Goal: Find specific page/section: Find specific page/section

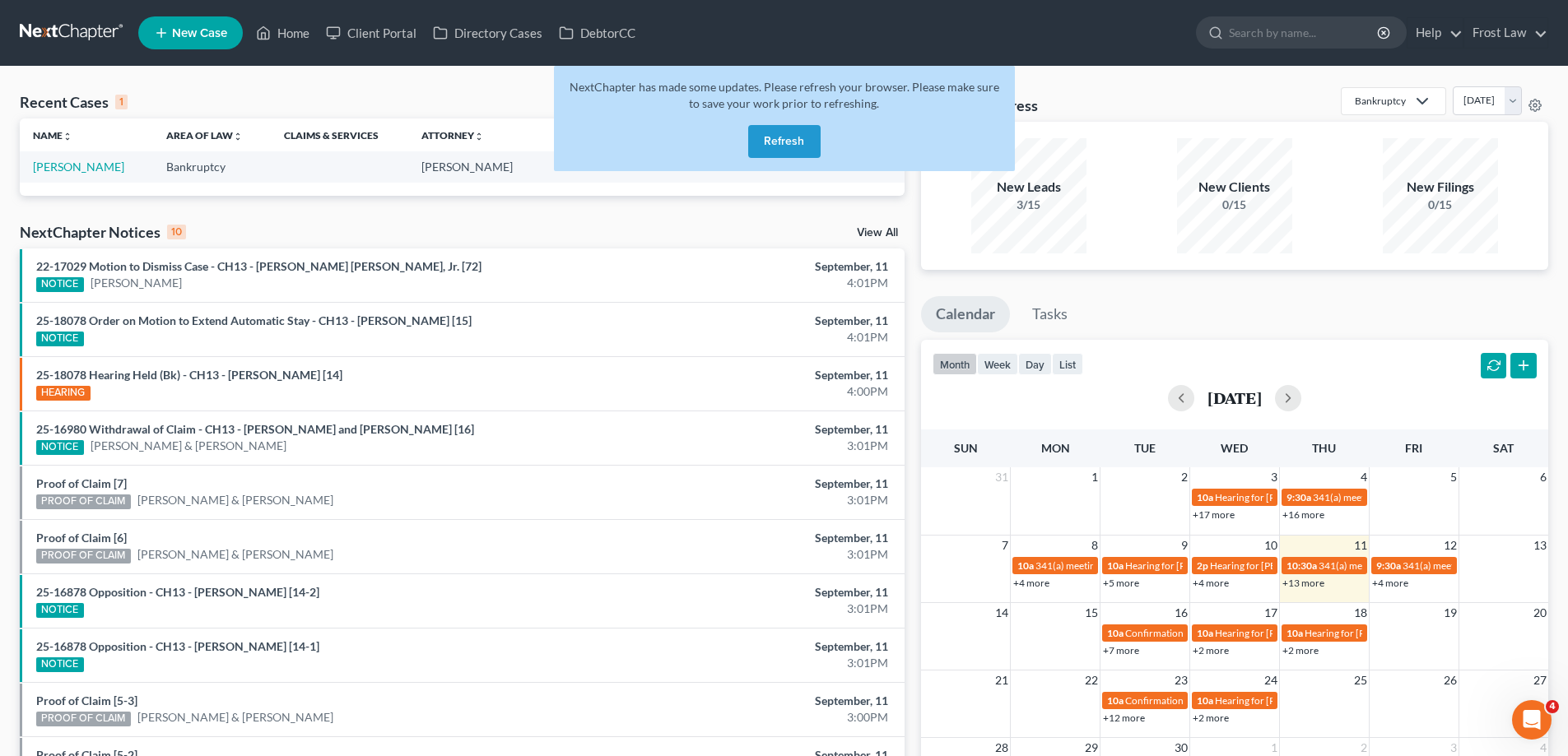
click at [769, 112] on div "NextChapter has made some updates. Please refresh your browser. Please make sur…" at bounding box center [784, 118] width 461 height 106
click at [778, 138] on button "Refresh" at bounding box center [784, 141] width 73 height 33
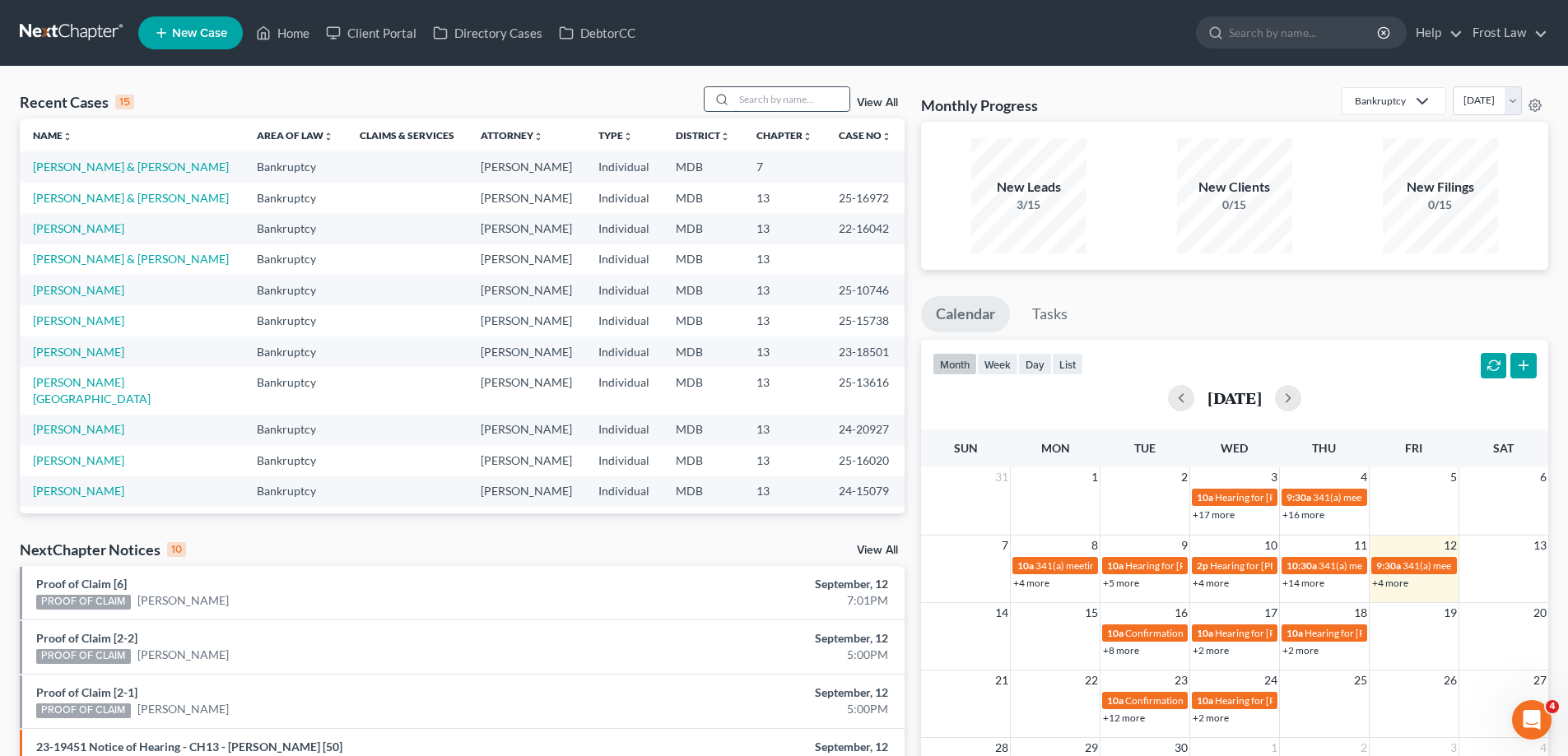
drag, startPoint x: 779, startPoint y: 103, endPoint x: 827, endPoint y: 93, distance: 49.0
click at [780, 103] on input "search" at bounding box center [791, 99] width 115 height 24
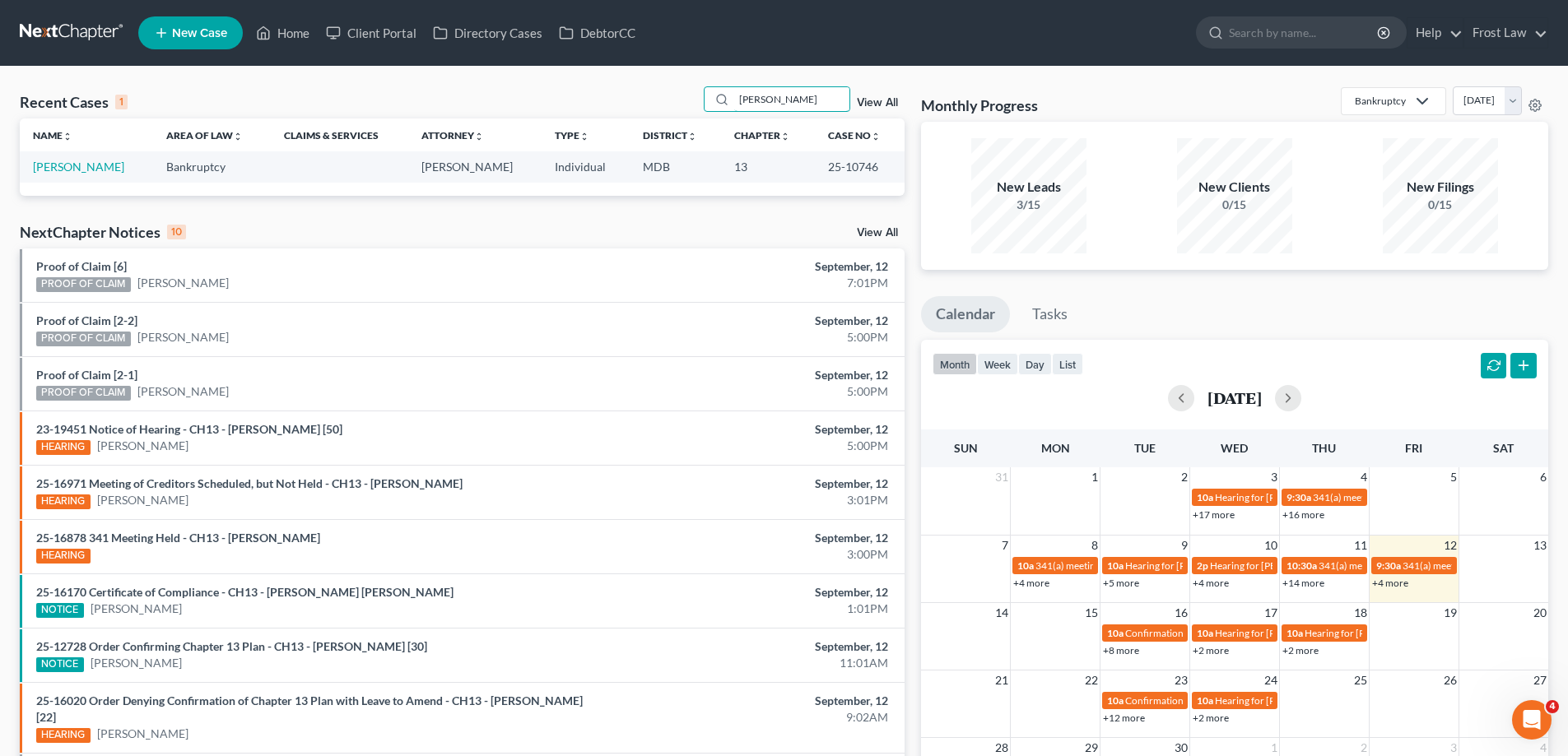
type input "[PERSON_NAME]"
click at [100, 174] on td "[PERSON_NAME]" at bounding box center [86, 166] width 134 height 30
click at [98, 167] on link "[PERSON_NAME]" at bounding box center [78, 166] width 91 height 14
select select "2"
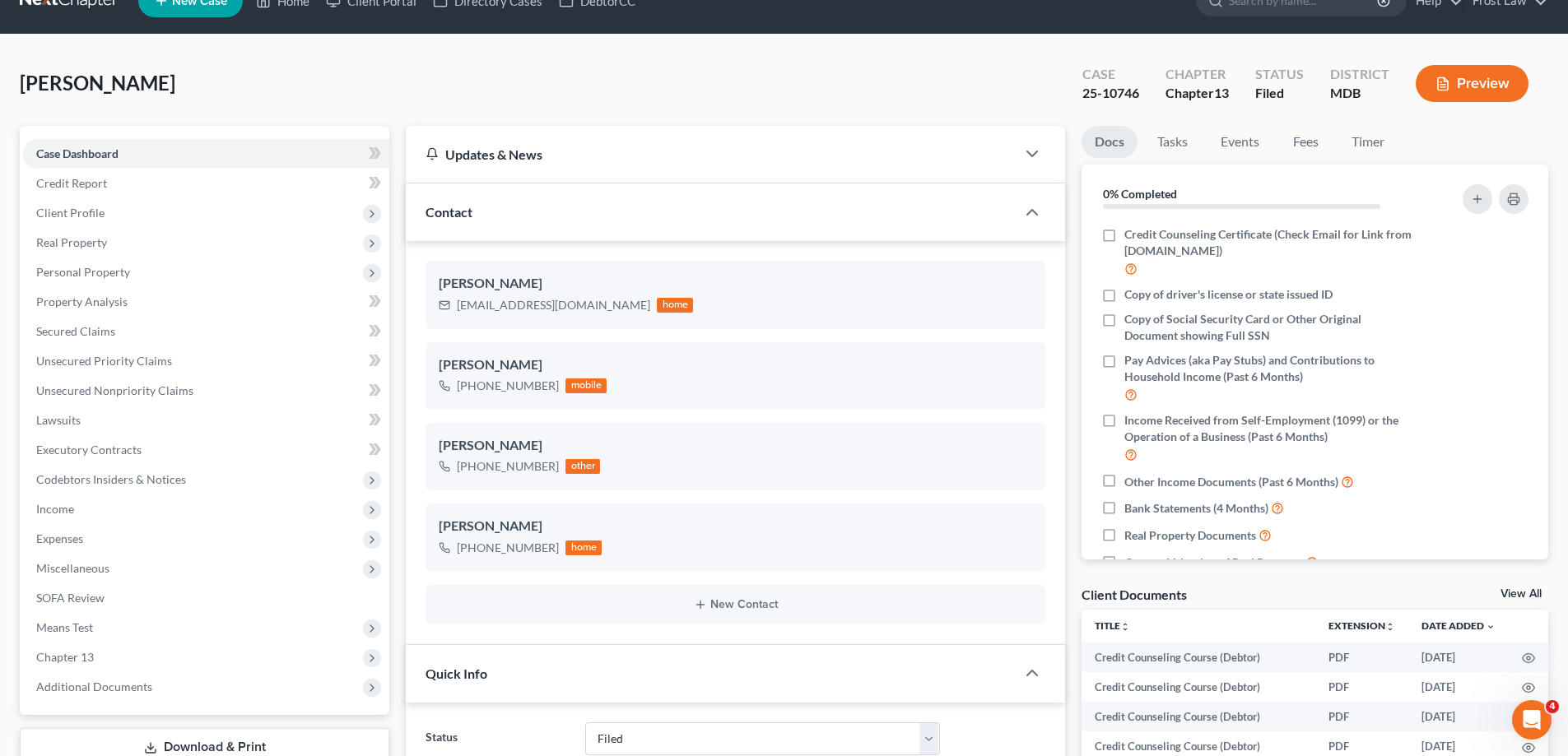
scroll to position [411, 0]
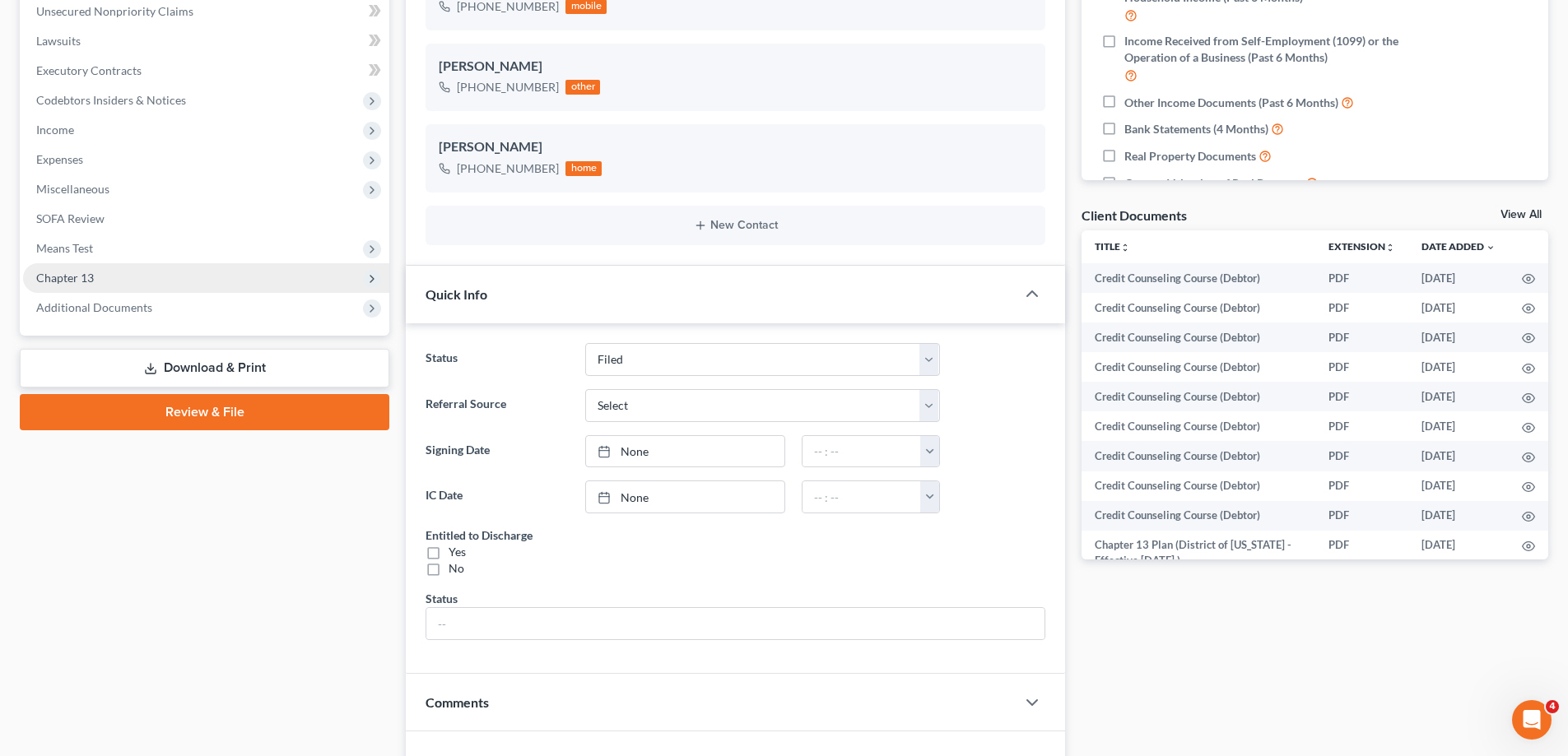
click at [141, 288] on span "Chapter 13" at bounding box center [206, 278] width 366 height 30
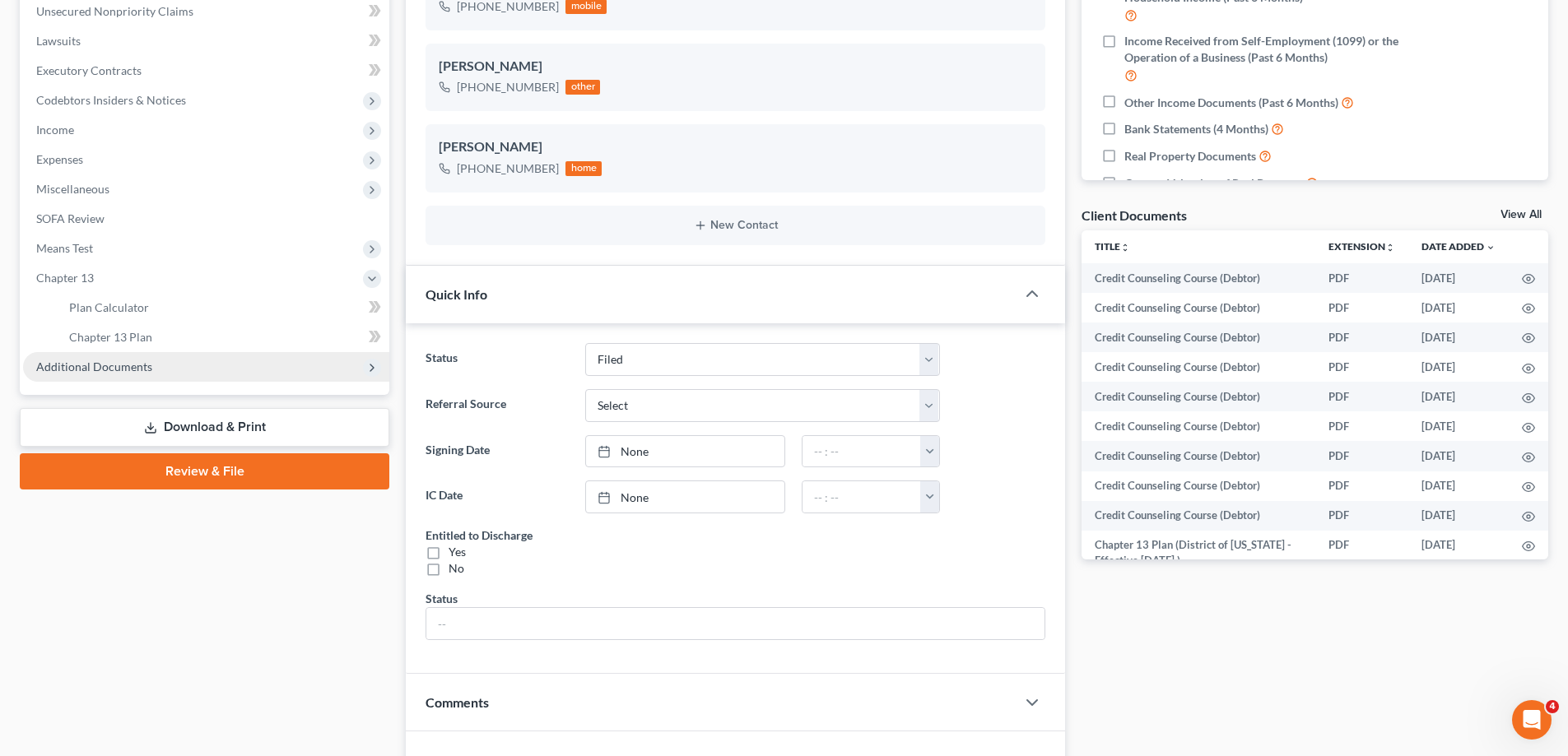
click at [190, 362] on span "Additional Documents" at bounding box center [206, 367] width 366 height 30
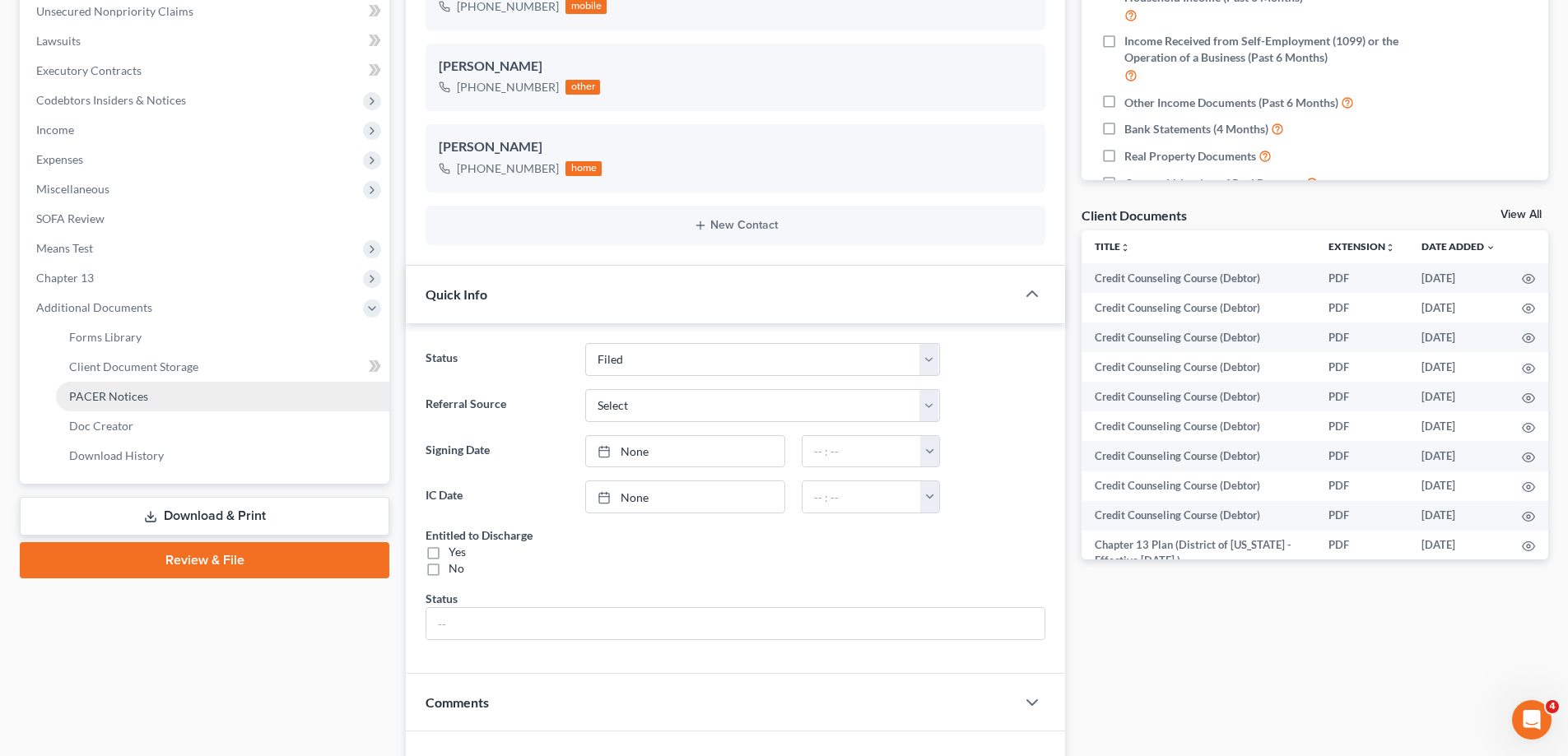
click at [207, 398] on link "PACER Notices" at bounding box center [223, 397] width 333 height 30
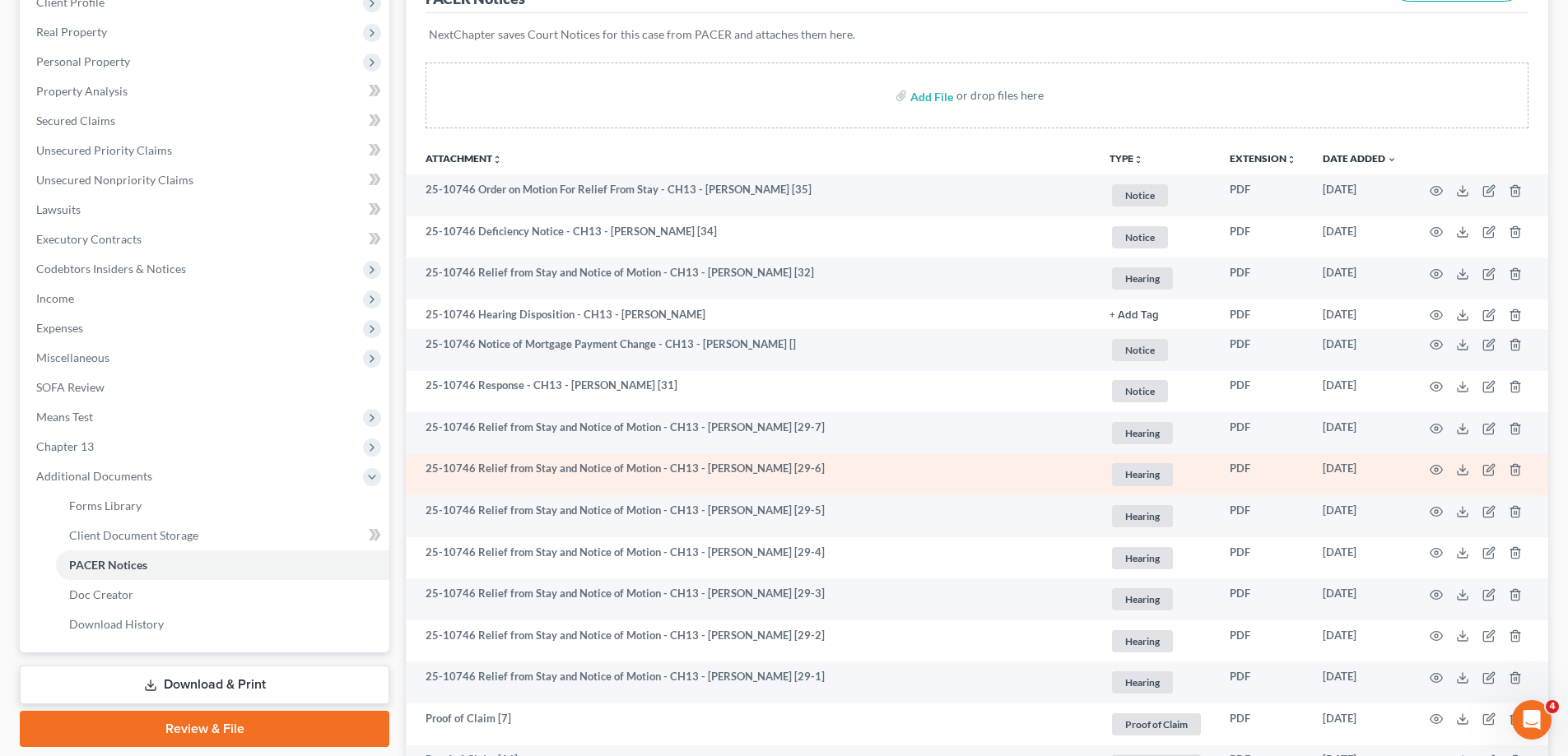
scroll to position [329, 0]
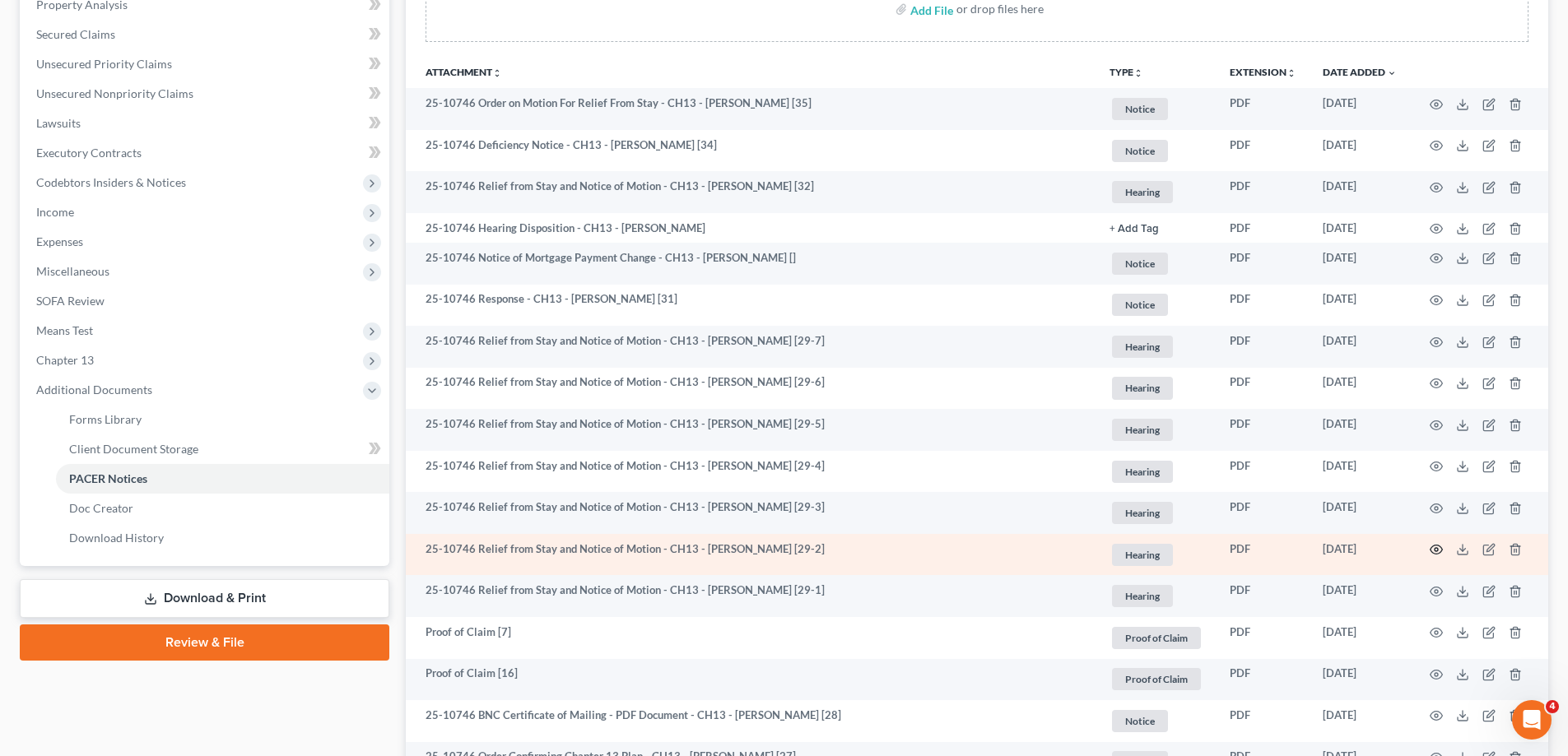
click at [1441, 552] on icon "button" at bounding box center [1436, 550] width 13 height 9
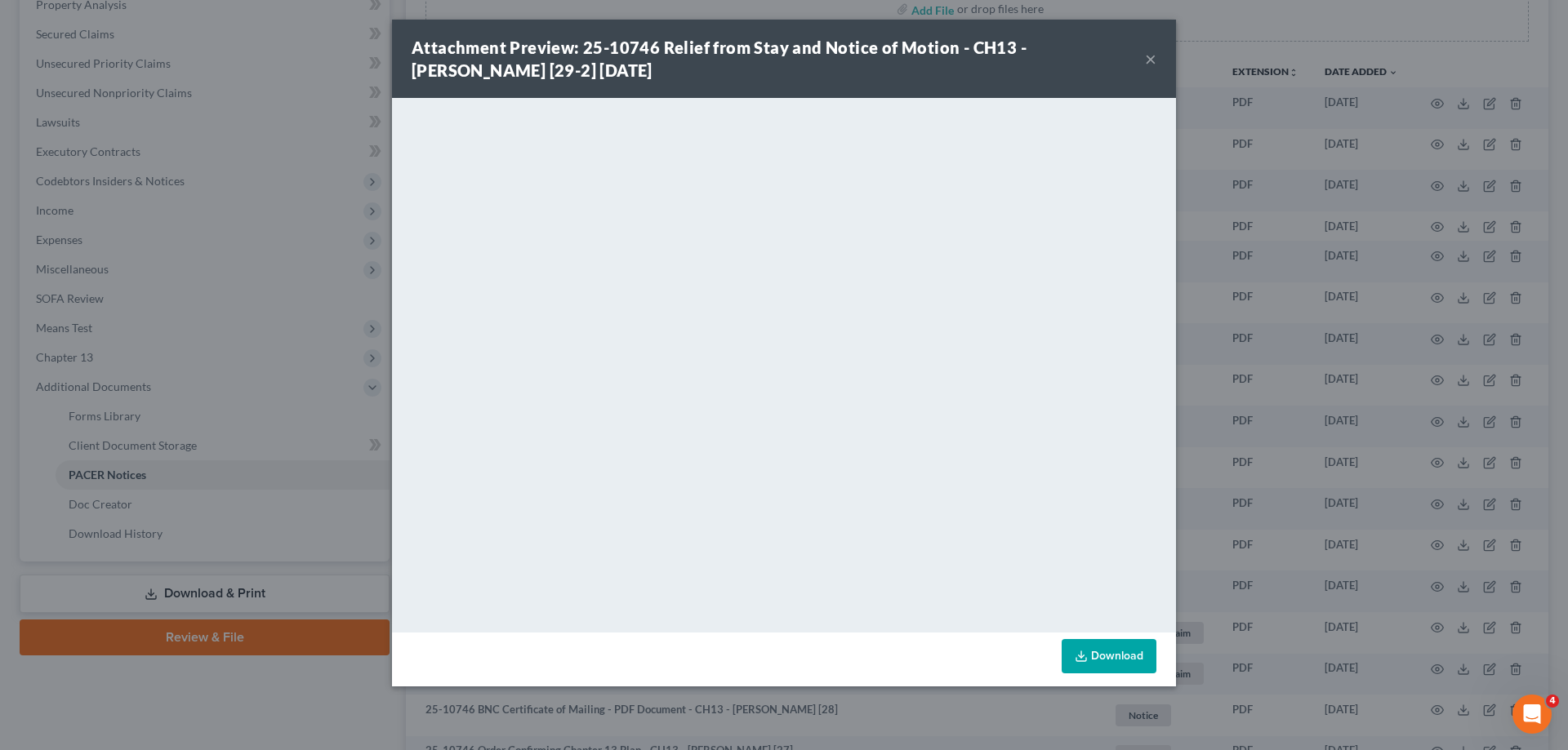
click at [1148, 60] on button "×" at bounding box center [1150, 59] width 12 height 19
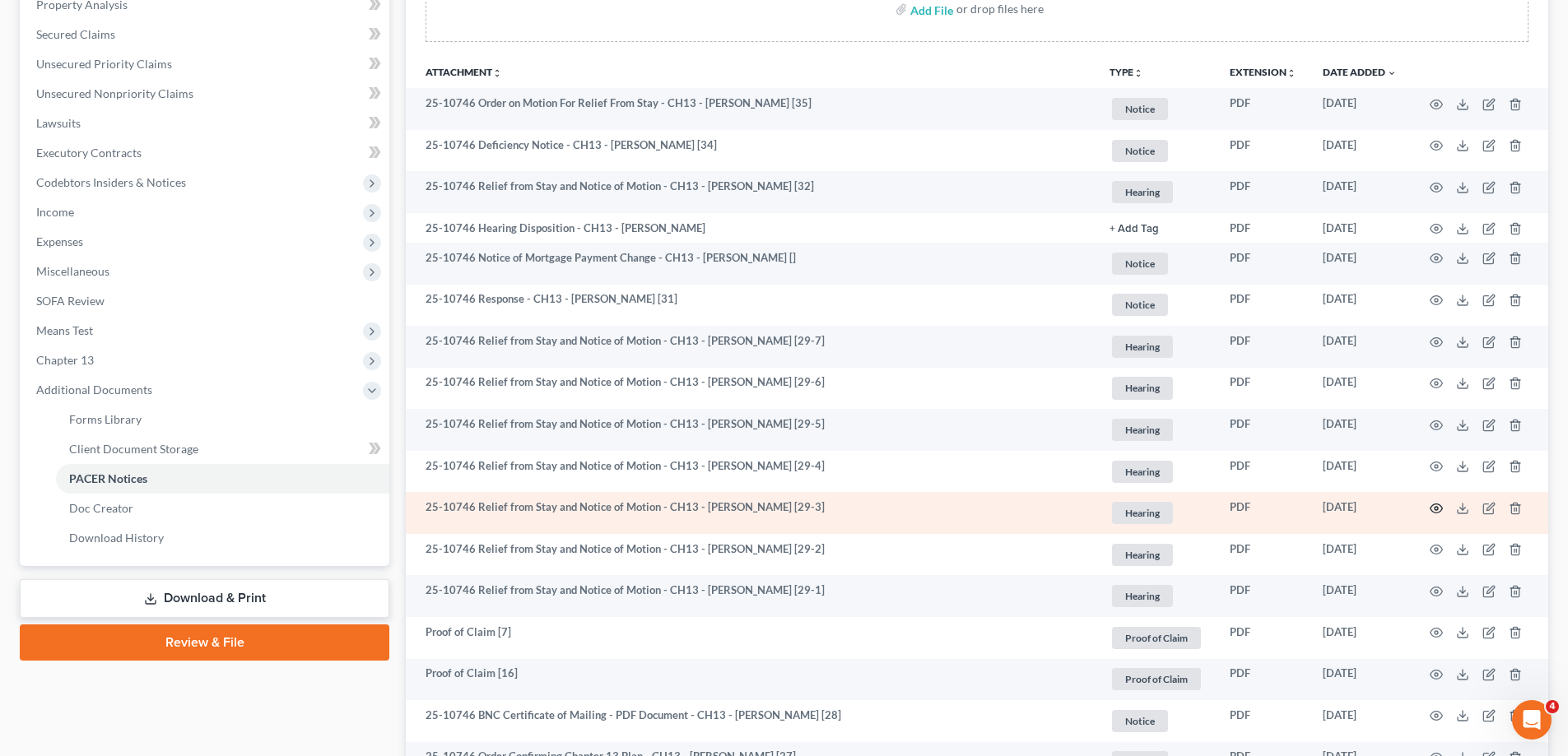
click at [1432, 513] on icon "button" at bounding box center [1436, 509] width 14 height 14
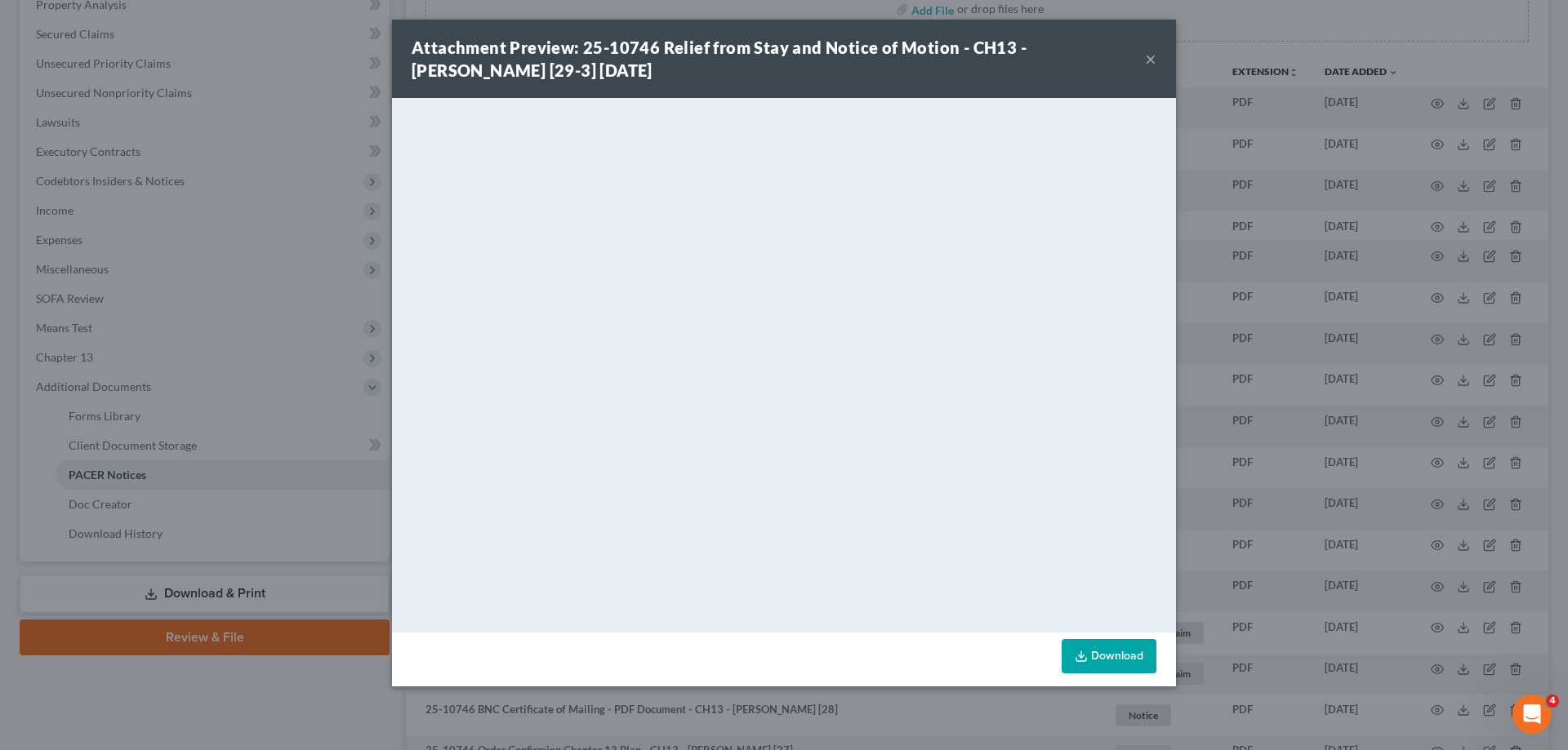
click at [1148, 57] on button "×" at bounding box center [1150, 59] width 12 height 19
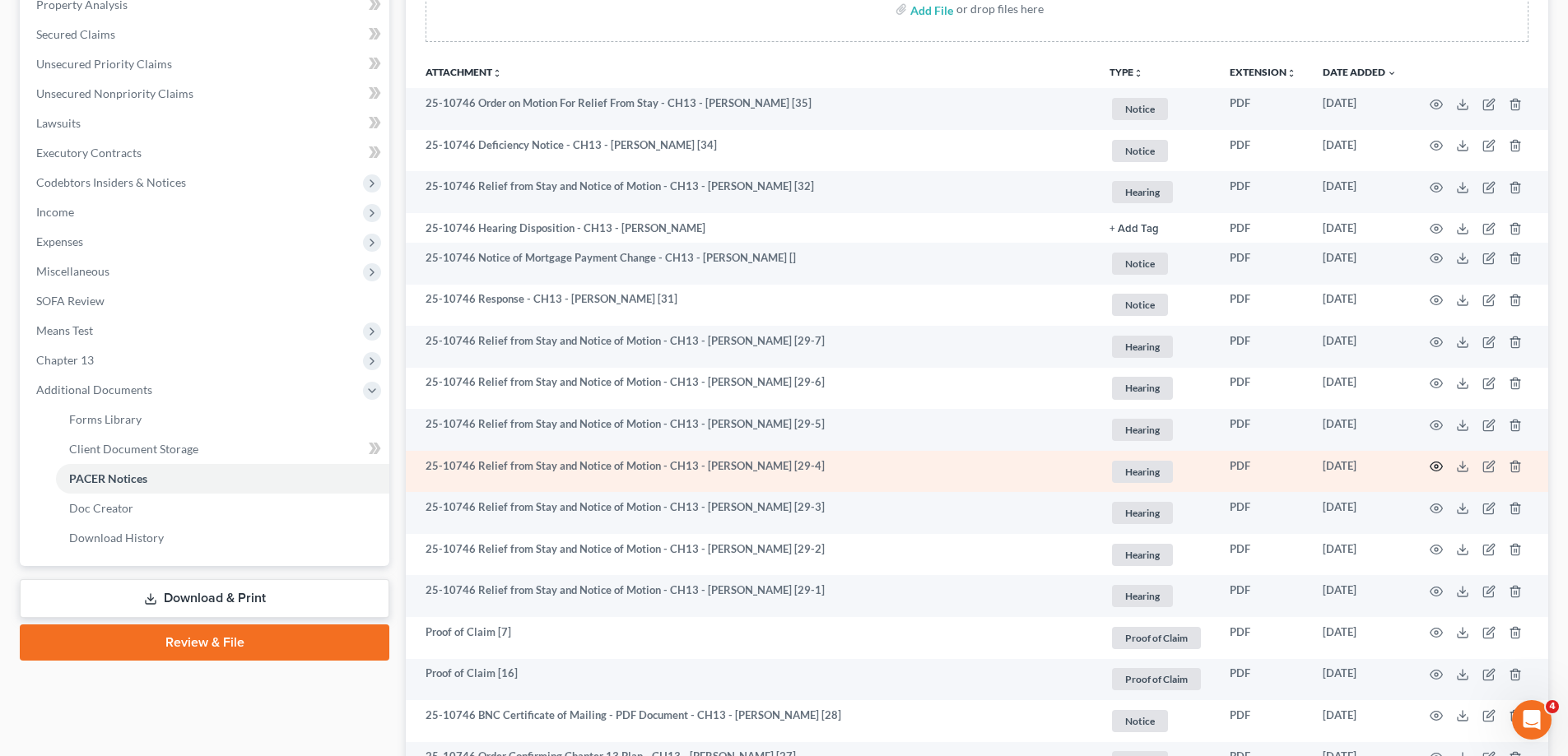
click at [1434, 465] on icon "button" at bounding box center [1436, 467] width 14 height 14
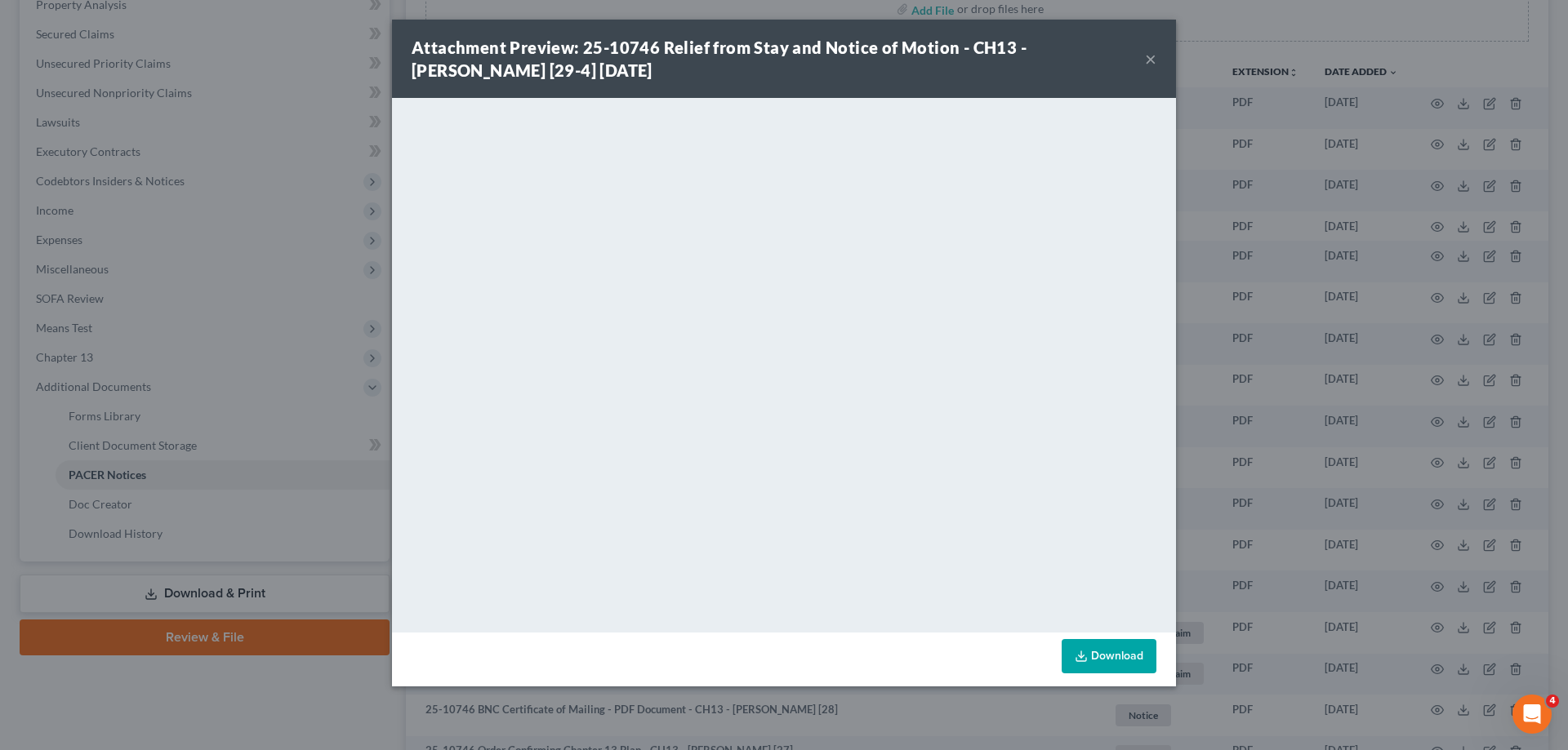
click at [1155, 52] on button "×" at bounding box center [1150, 59] width 12 height 19
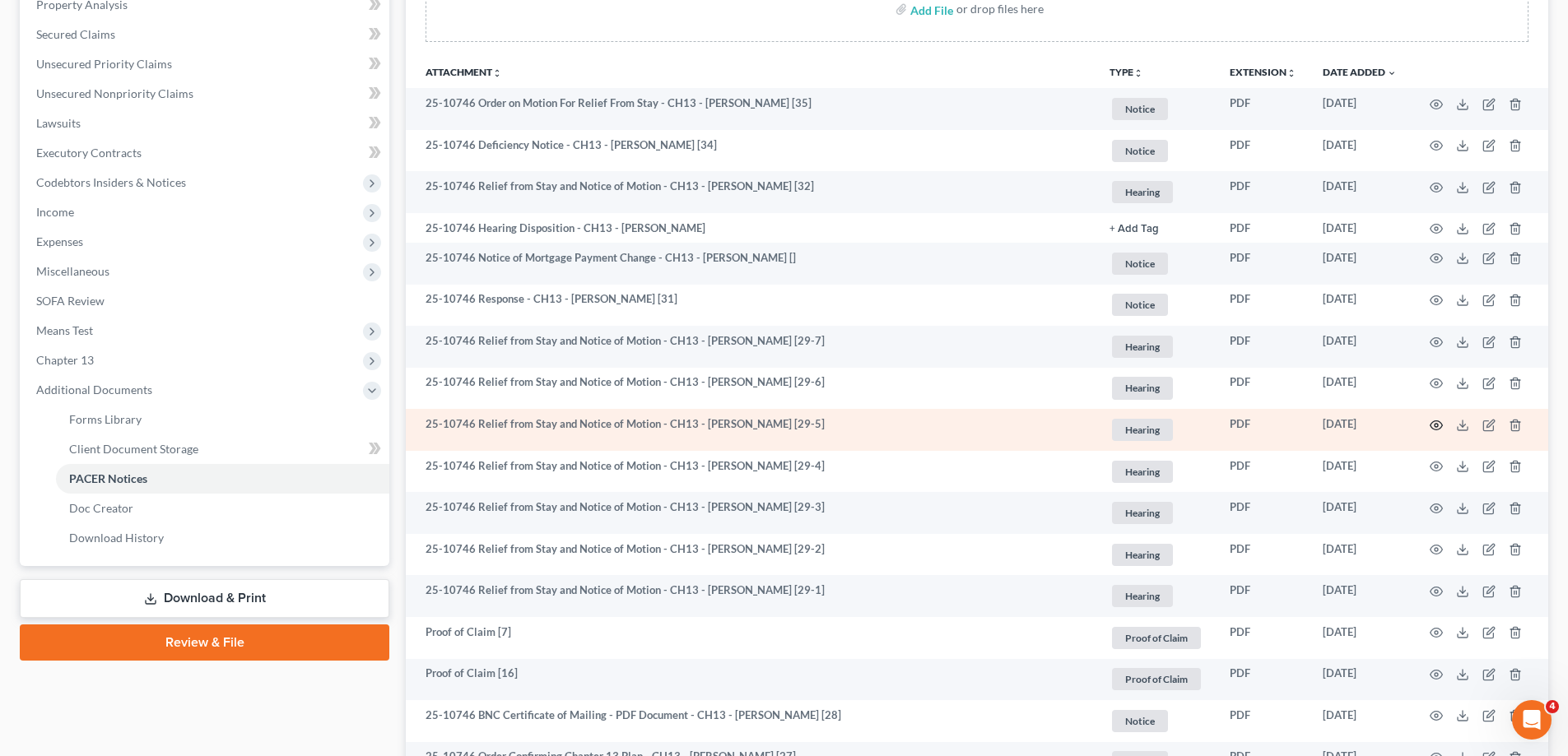
click at [1435, 424] on circle "button" at bounding box center [1435, 425] width 3 height 3
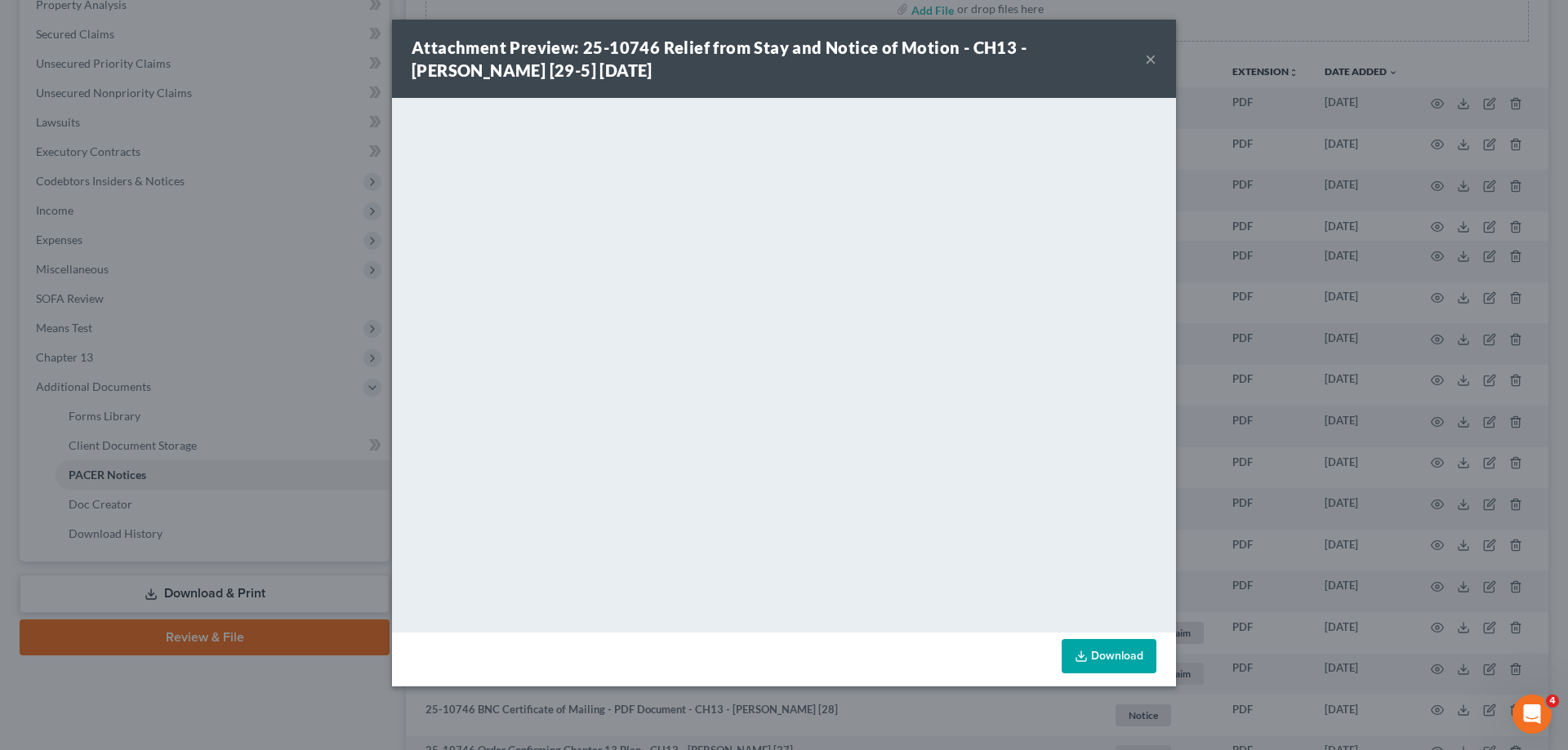
click at [1149, 59] on button "×" at bounding box center [1150, 59] width 12 height 19
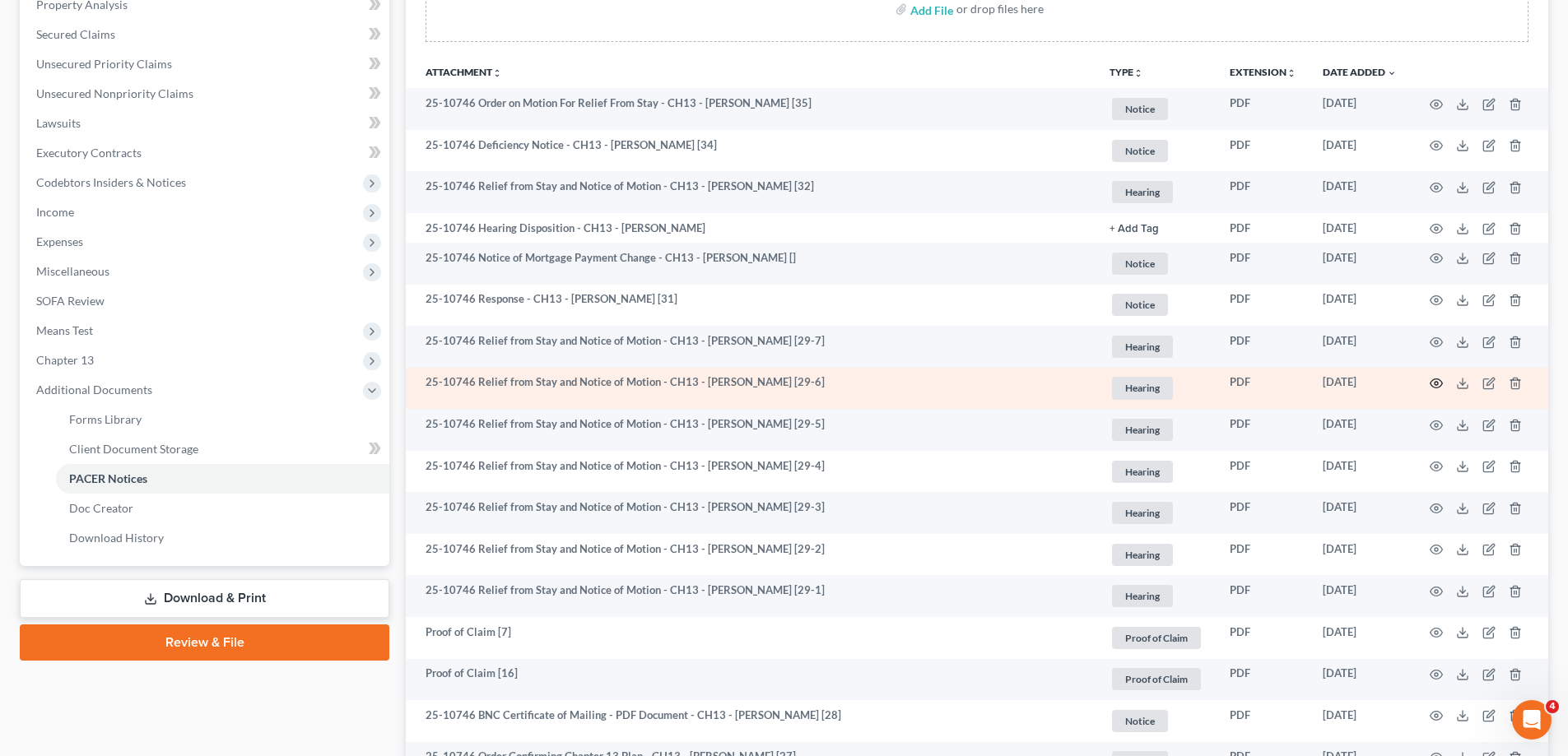
click at [1432, 384] on icon "button" at bounding box center [1436, 383] width 14 height 14
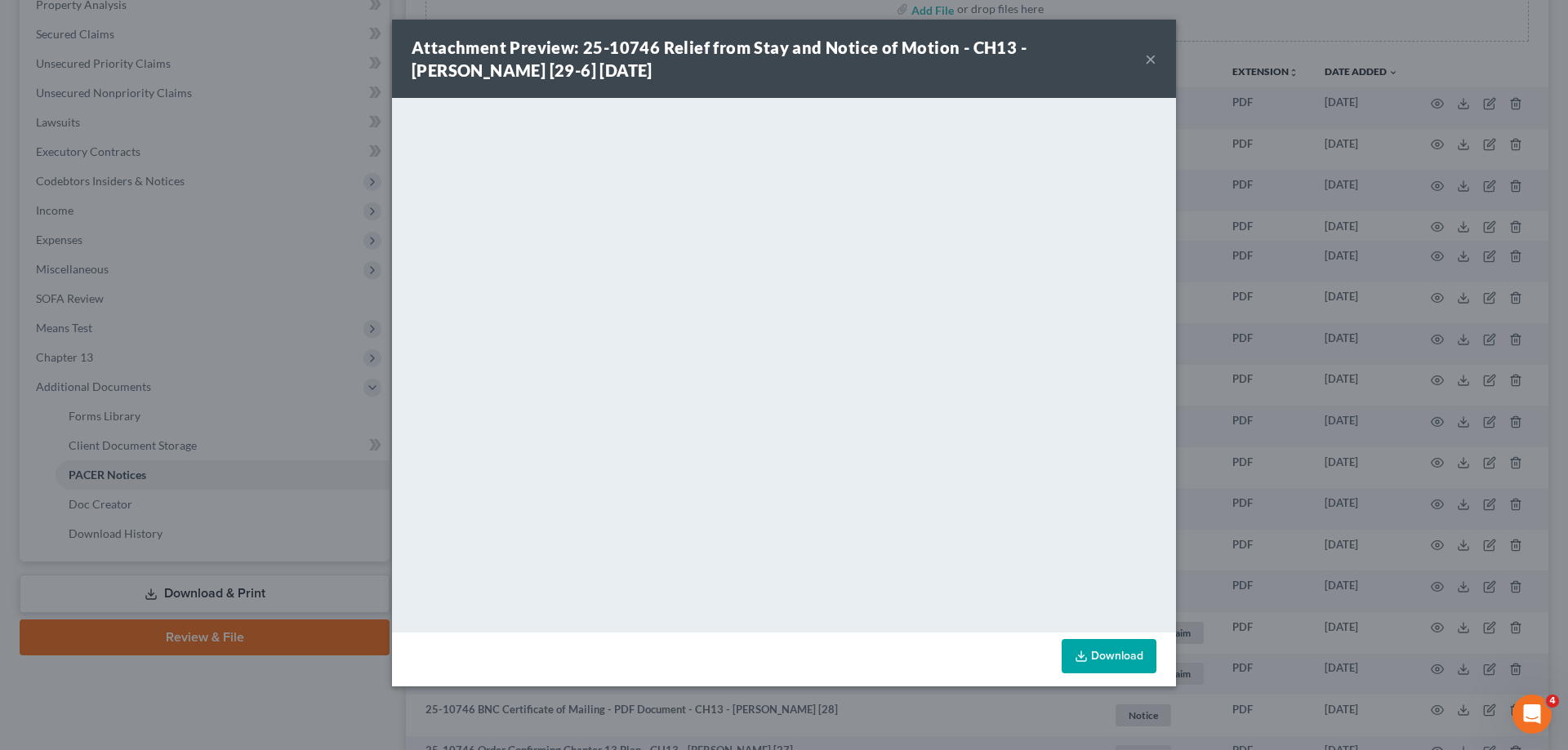
click at [1150, 53] on button "×" at bounding box center [1150, 59] width 12 height 19
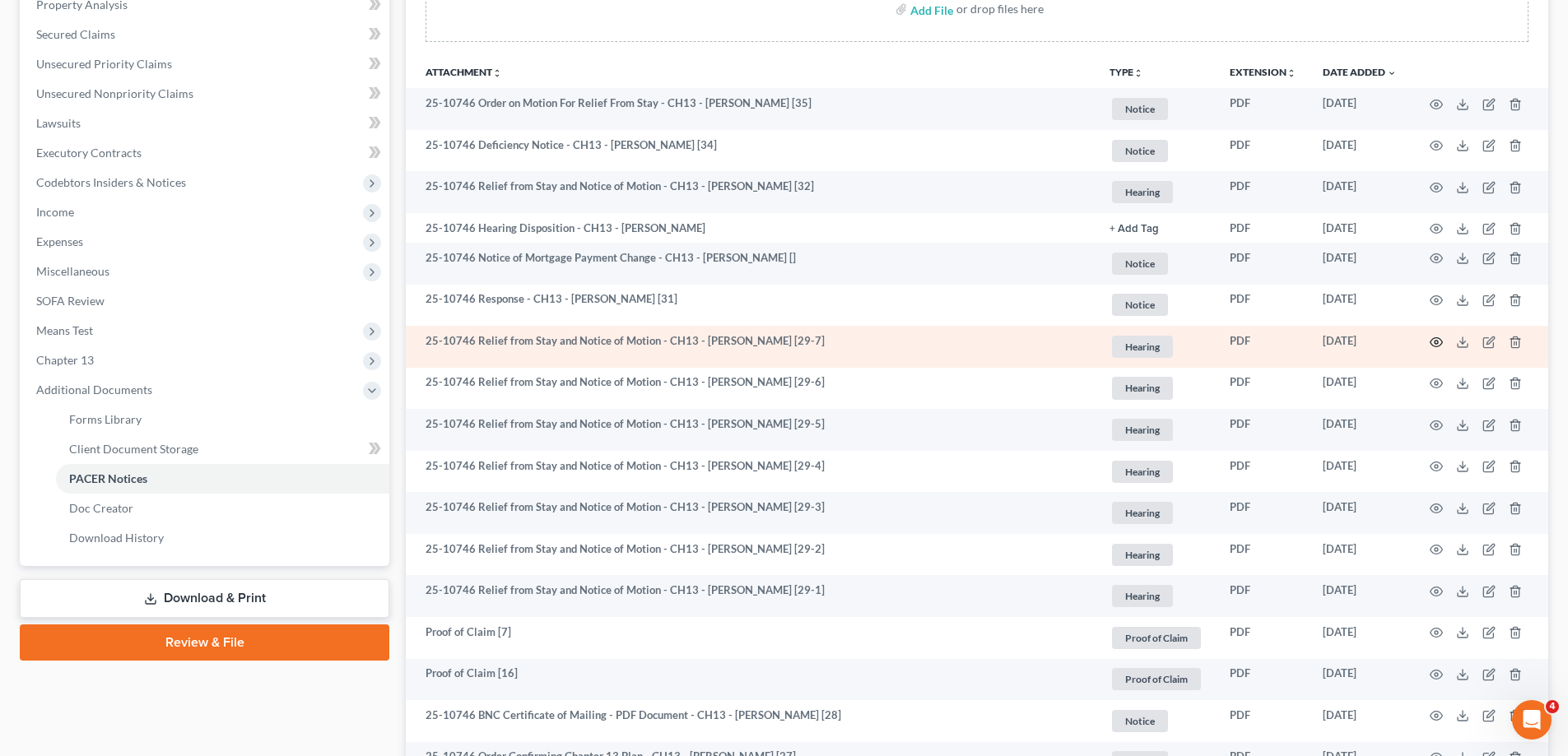
click at [1433, 345] on icon "button" at bounding box center [1436, 343] width 14 height 14
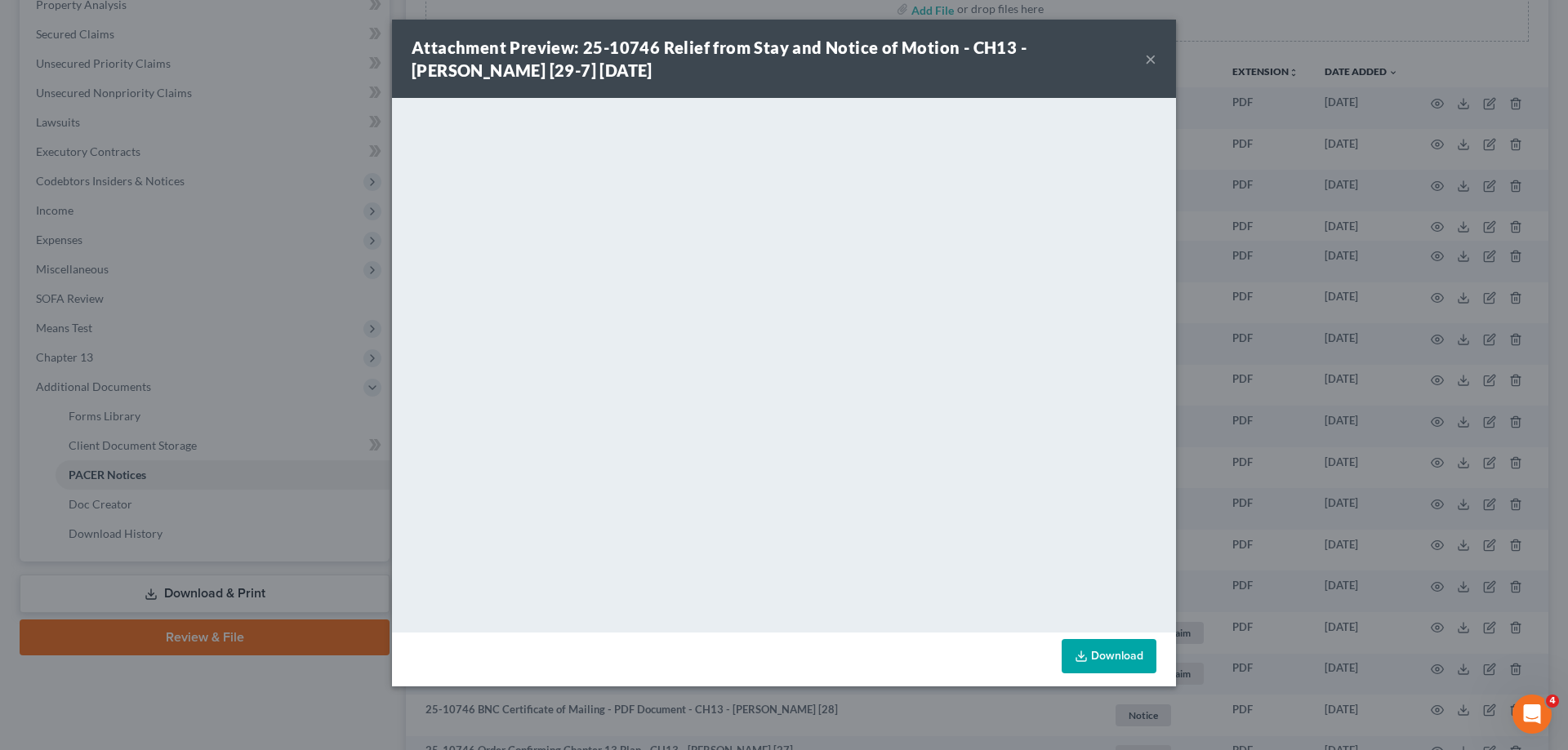
click at [1148, 64] on button "×" at bounding box center [1150, 59] width 12 height 19
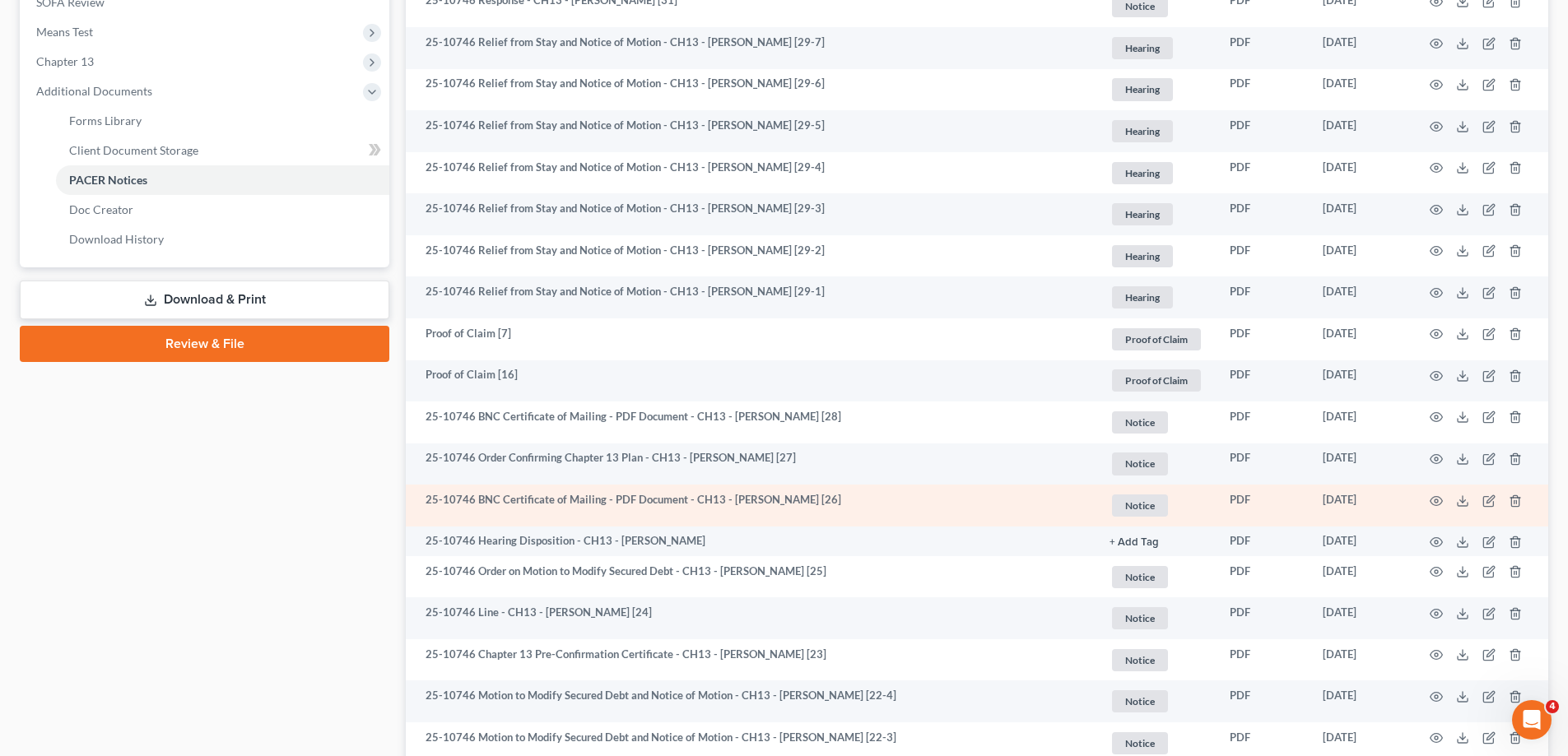
scroll to position [658, 0]
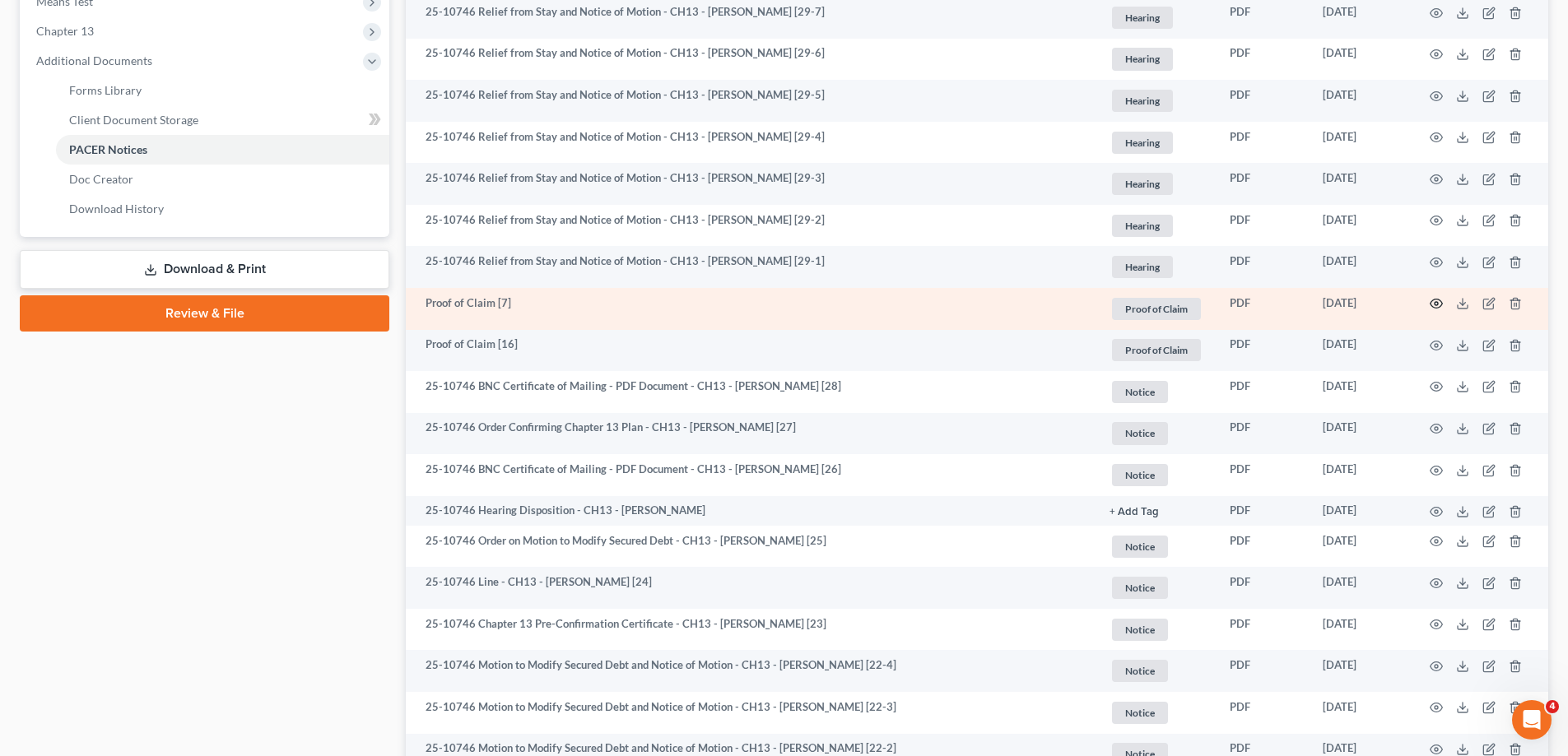
click at [1438, 305] on circle "button" at bounding box center [1435, 303] width 3 height 3
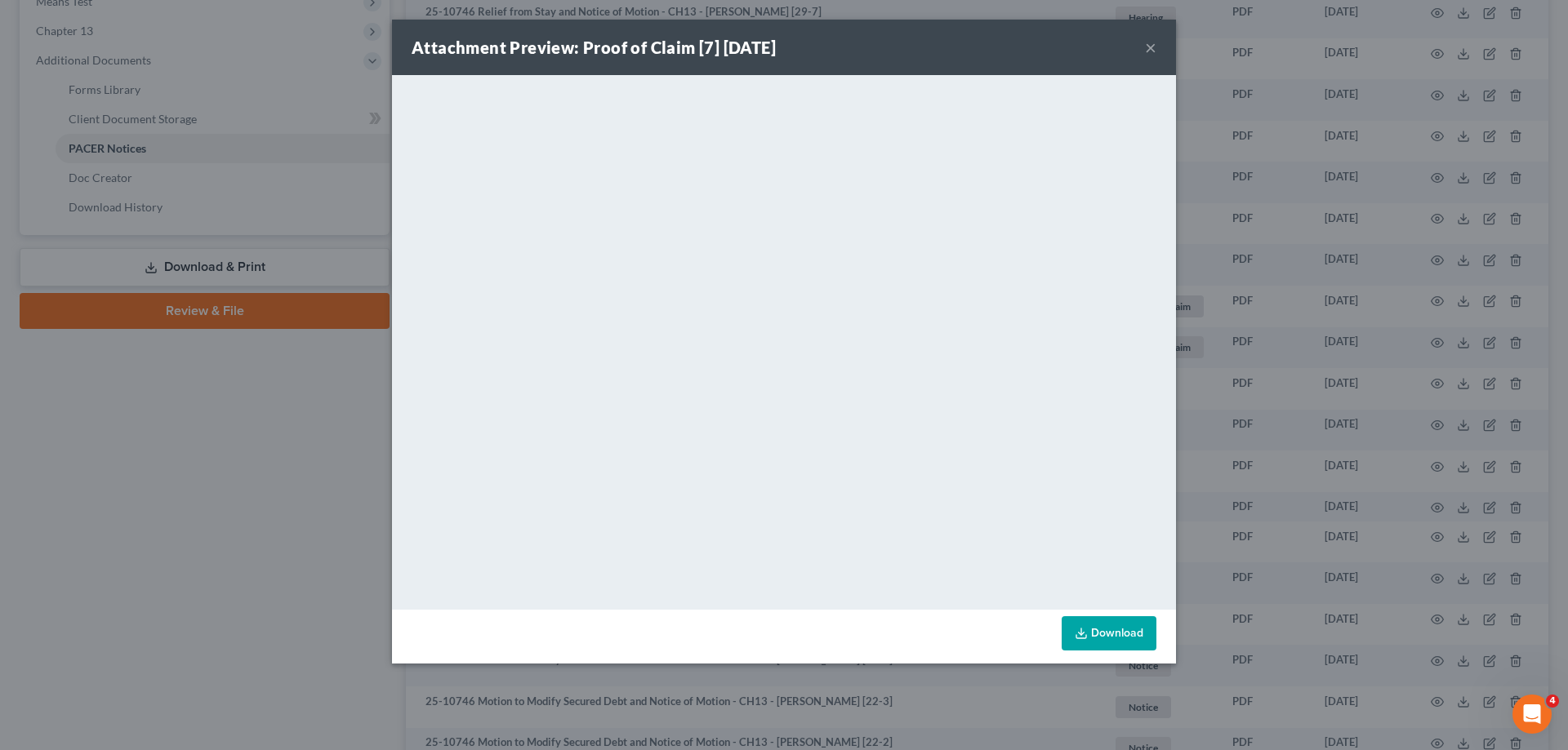
click at [1154, 48] on button "×" at bounding box center [1150, 47] width 12 height 19
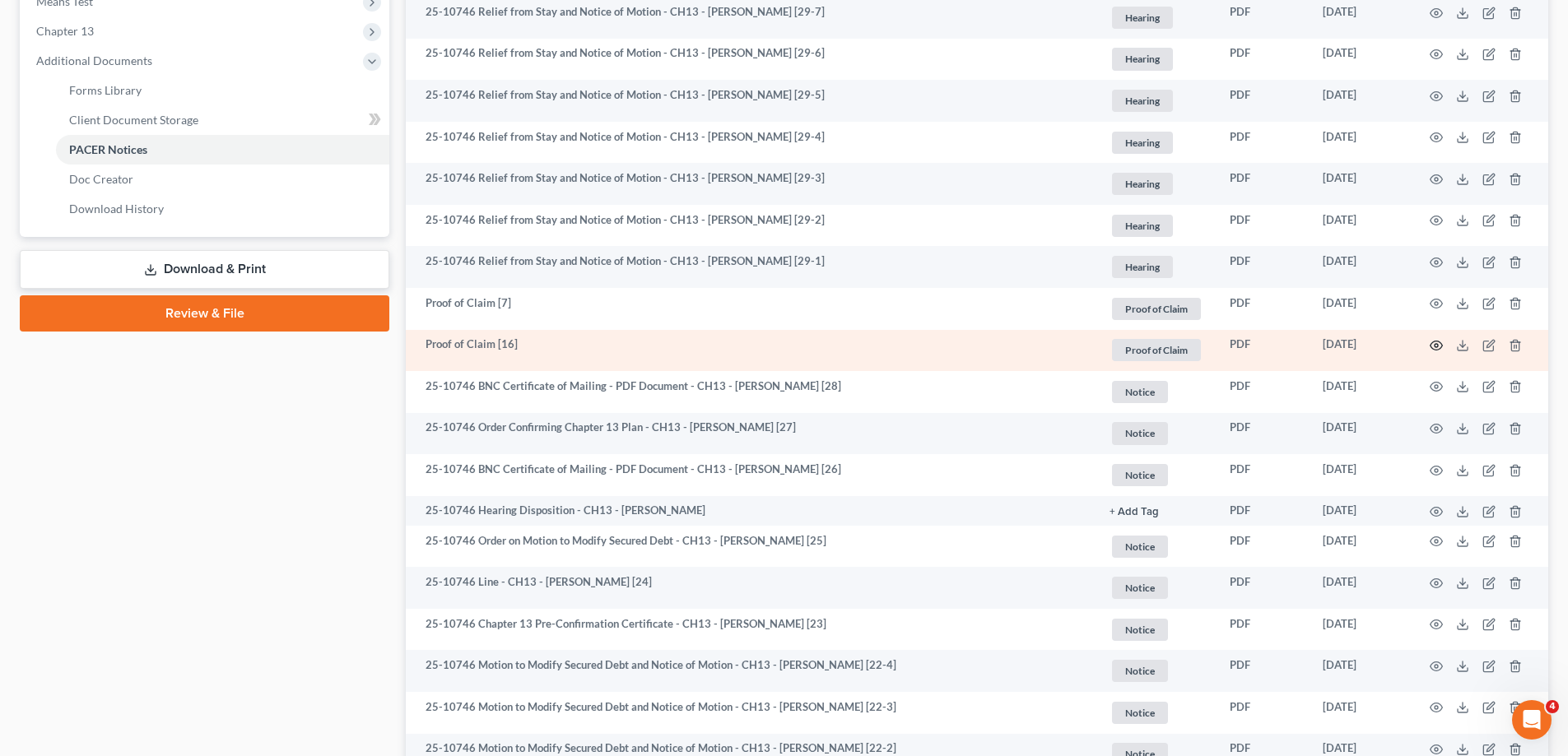
click at [1436, 348] on circle "button" at bounding box center [1435, 345] width 3 height 3
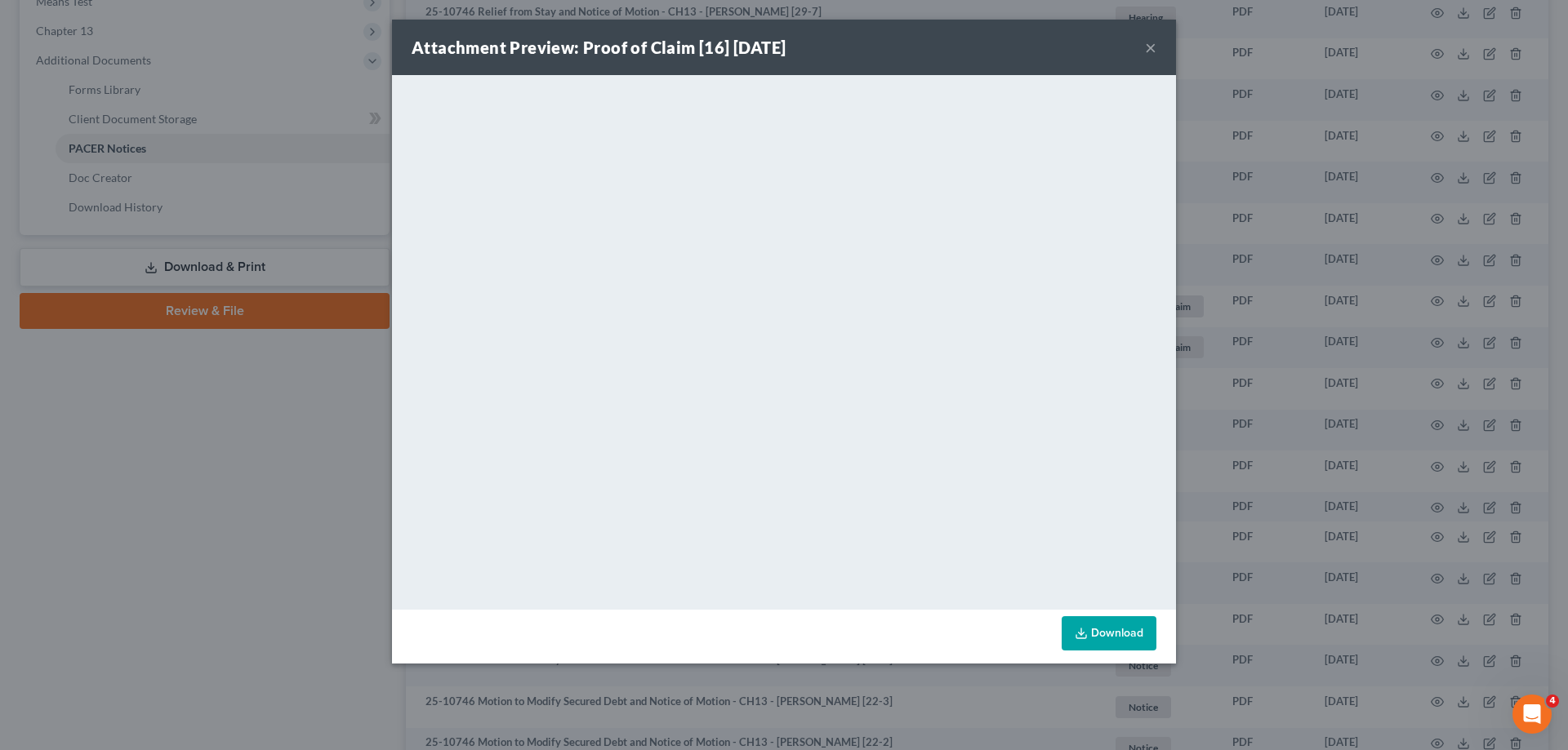
click at [1151, 46] on button "×" at bounding box center [1150, 47] width 12 height 19
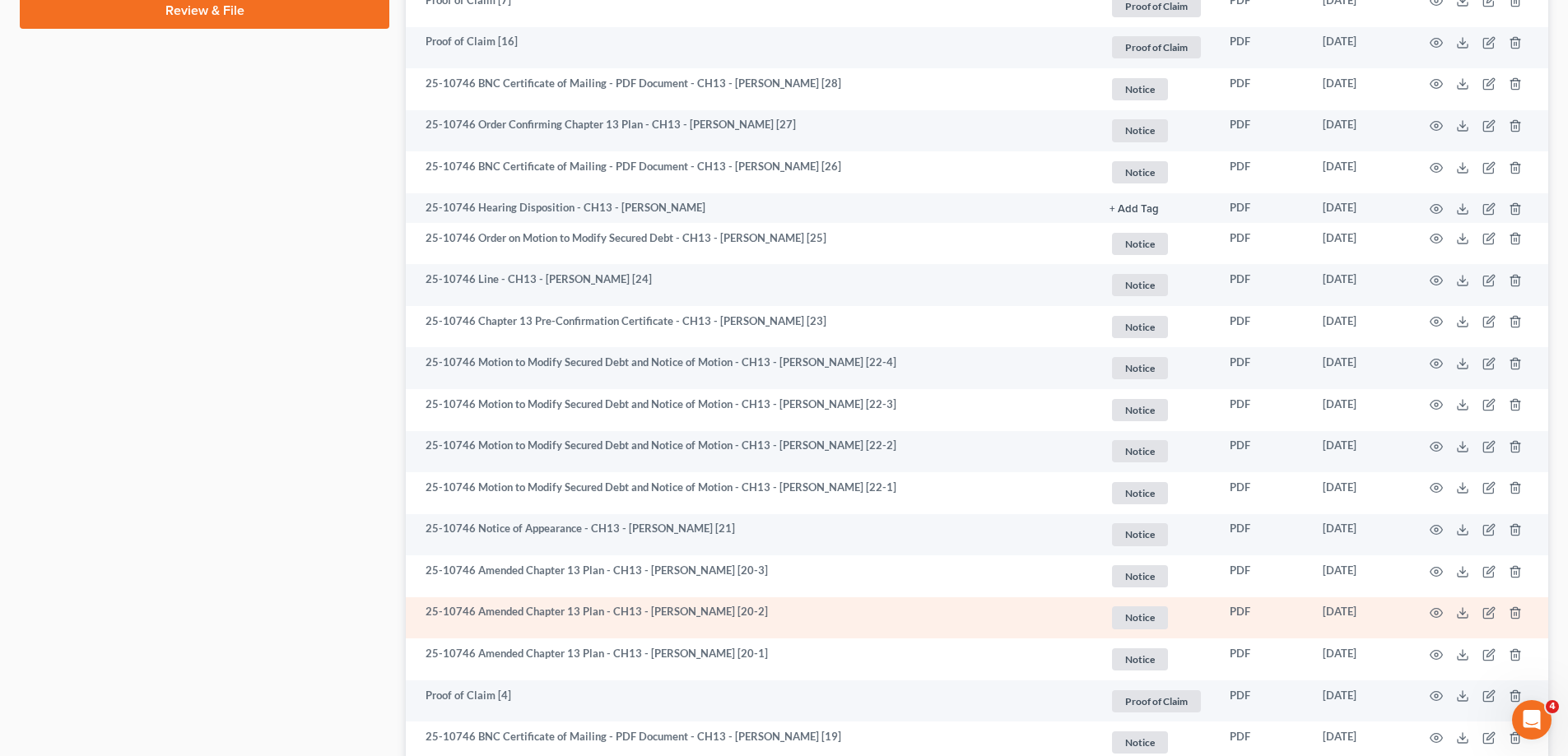
scroll to position [1070, 0]
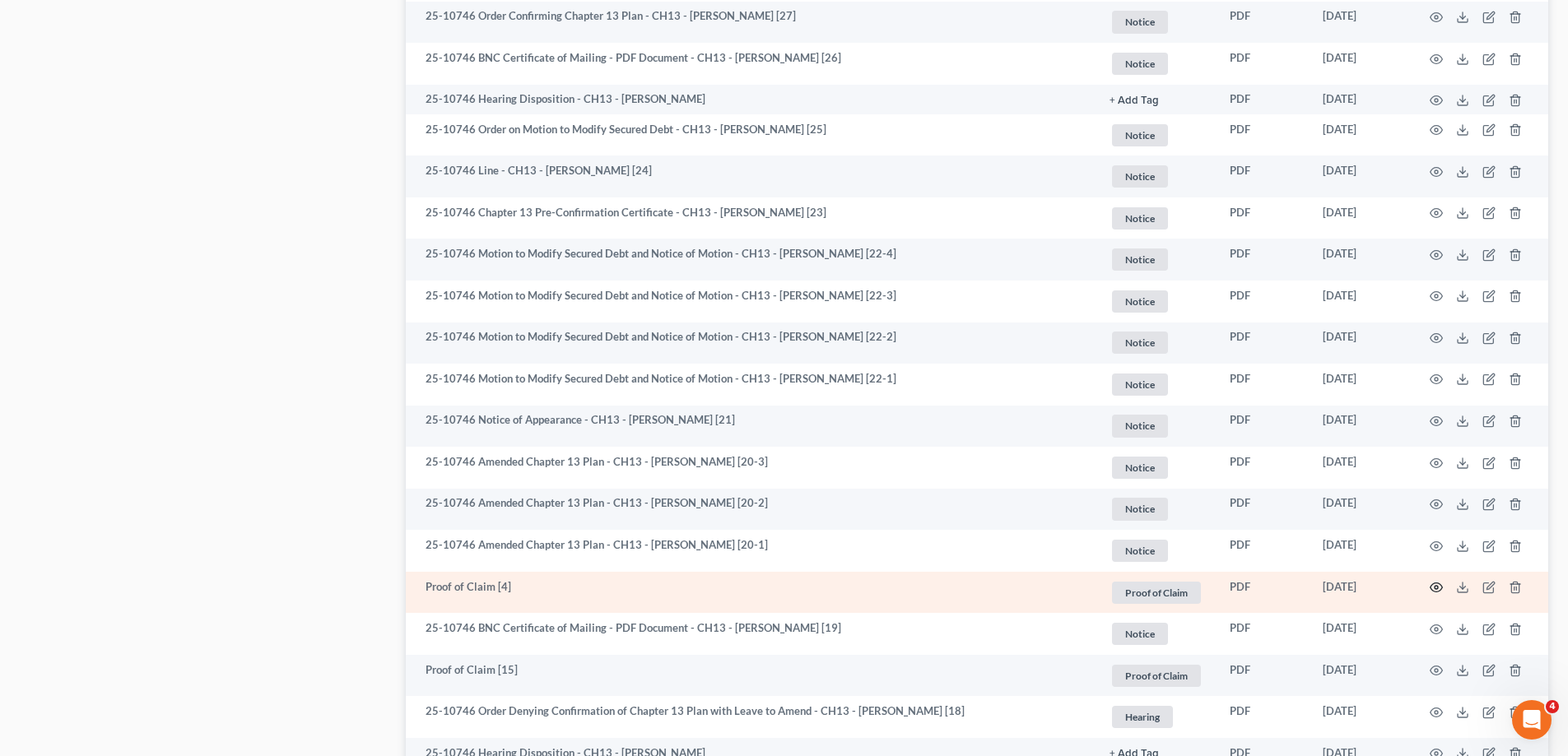
click at [1432, 589] on icon "button" at bounding box center [1436, 588] width 14 height 14
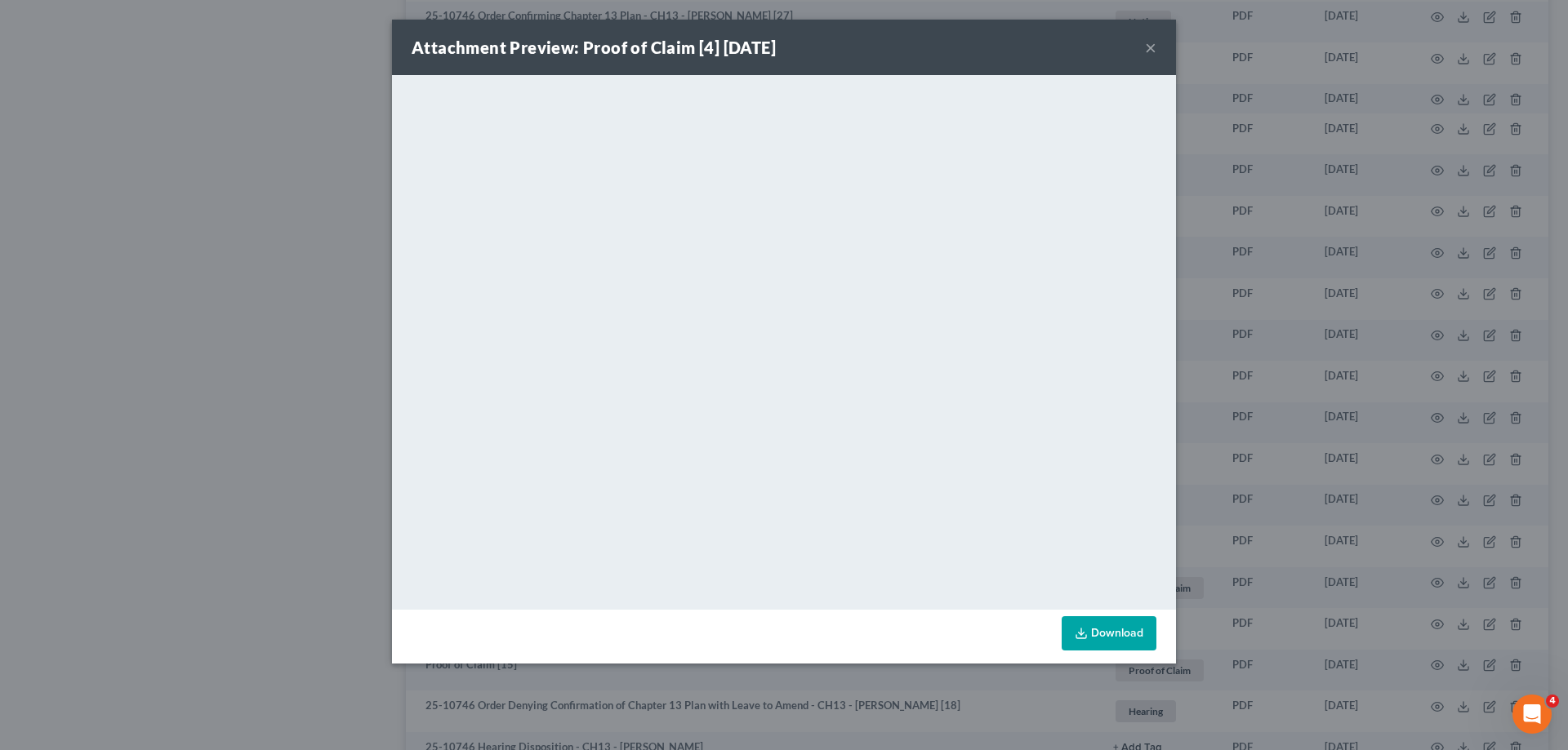
click at [1151, 47] on button "×" at bounding box center [1150, 47] width 12 height 19
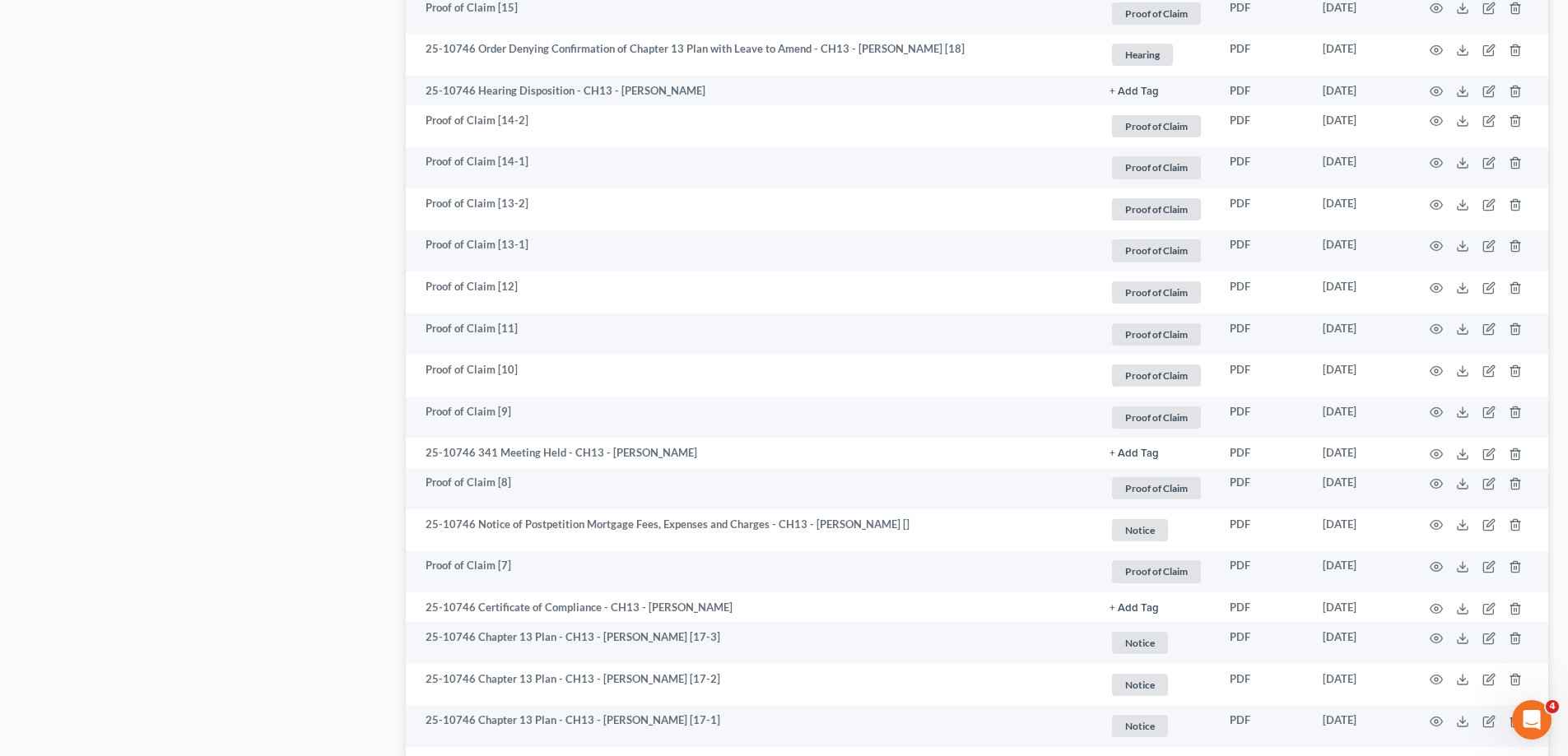
scroll to position [1976, 0]
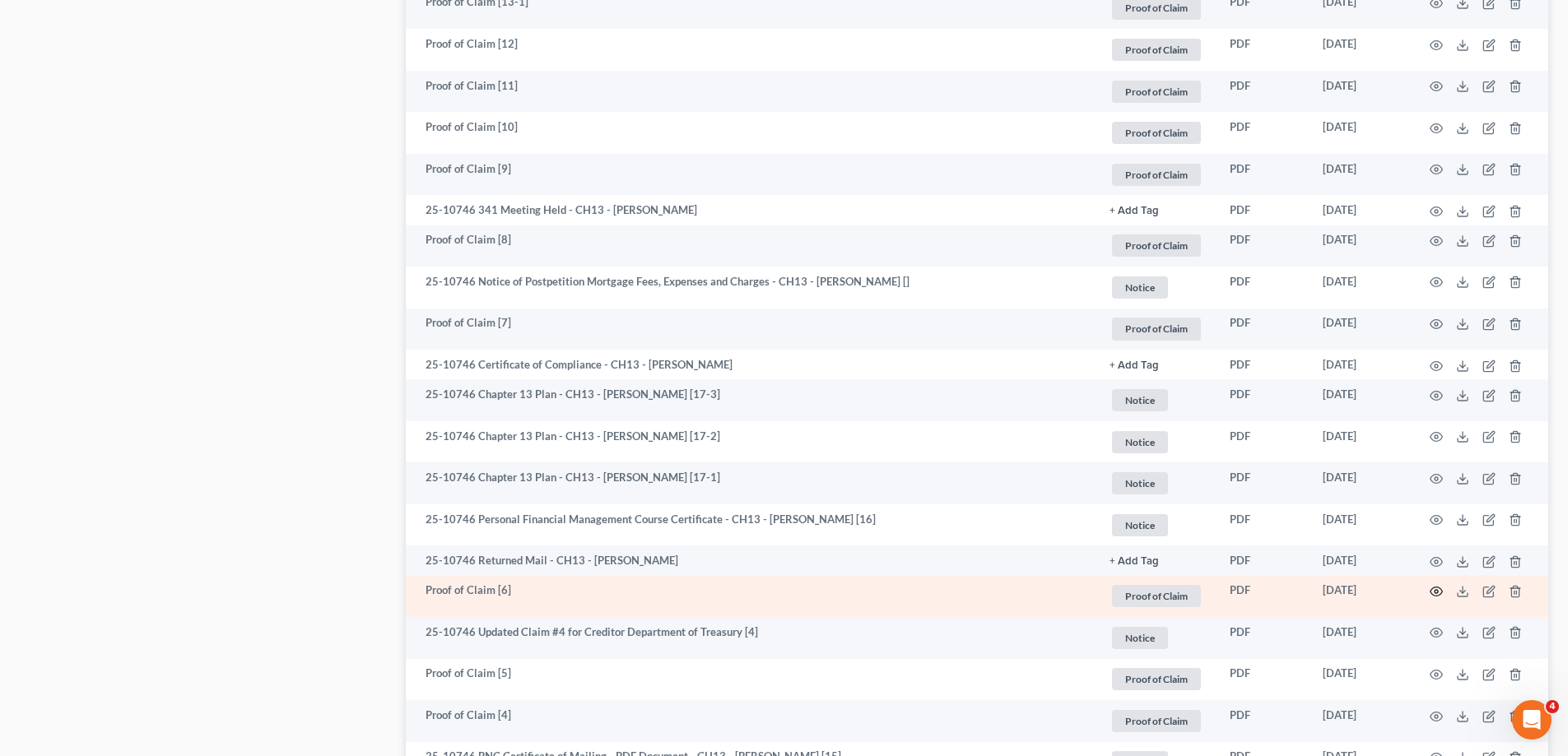
click at [1434, 589] on icon "button" at bounding box center [1436, 592] width 14 height 14
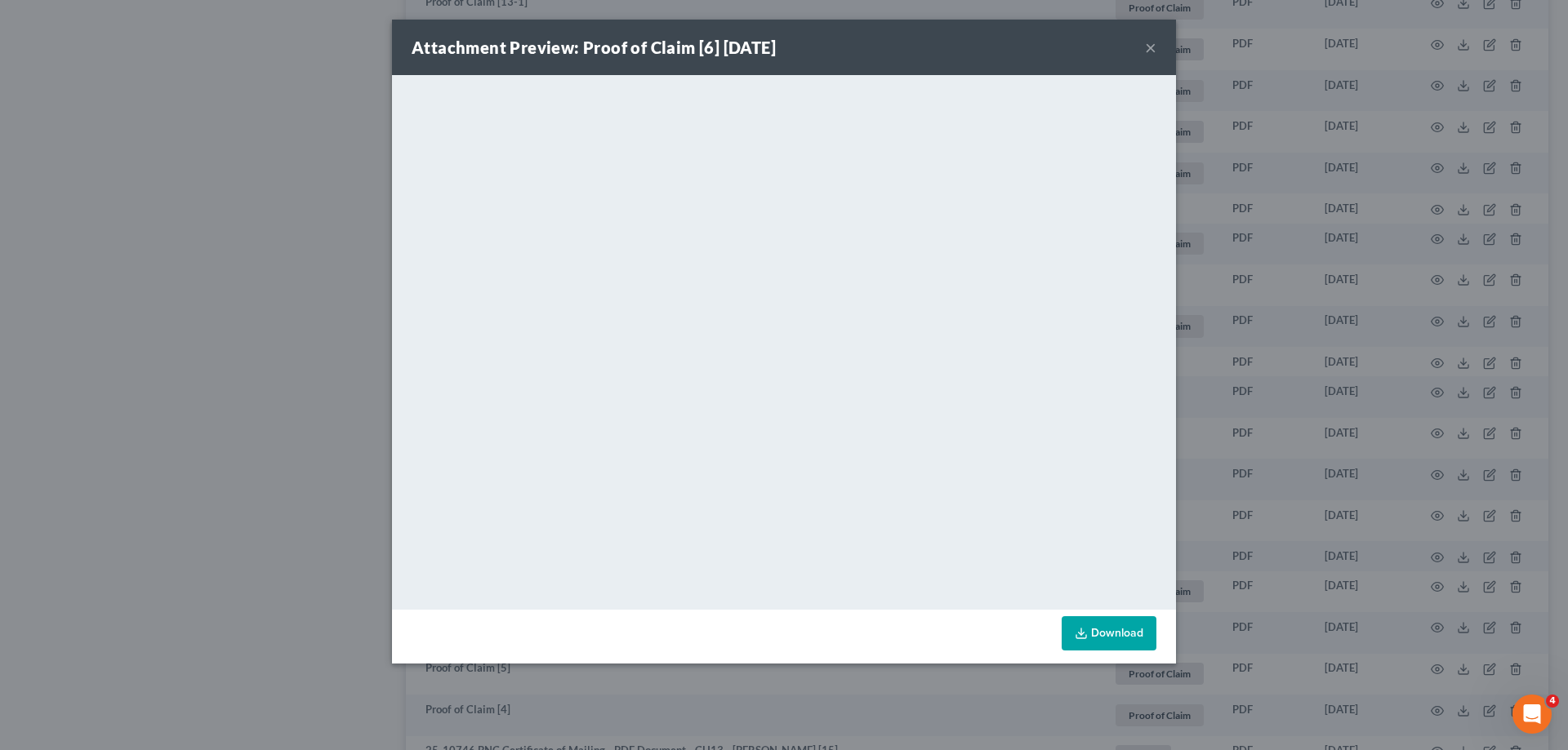
click at [1151, 47] on button "×" at bounding box center [1150, 47] width 12 height 19
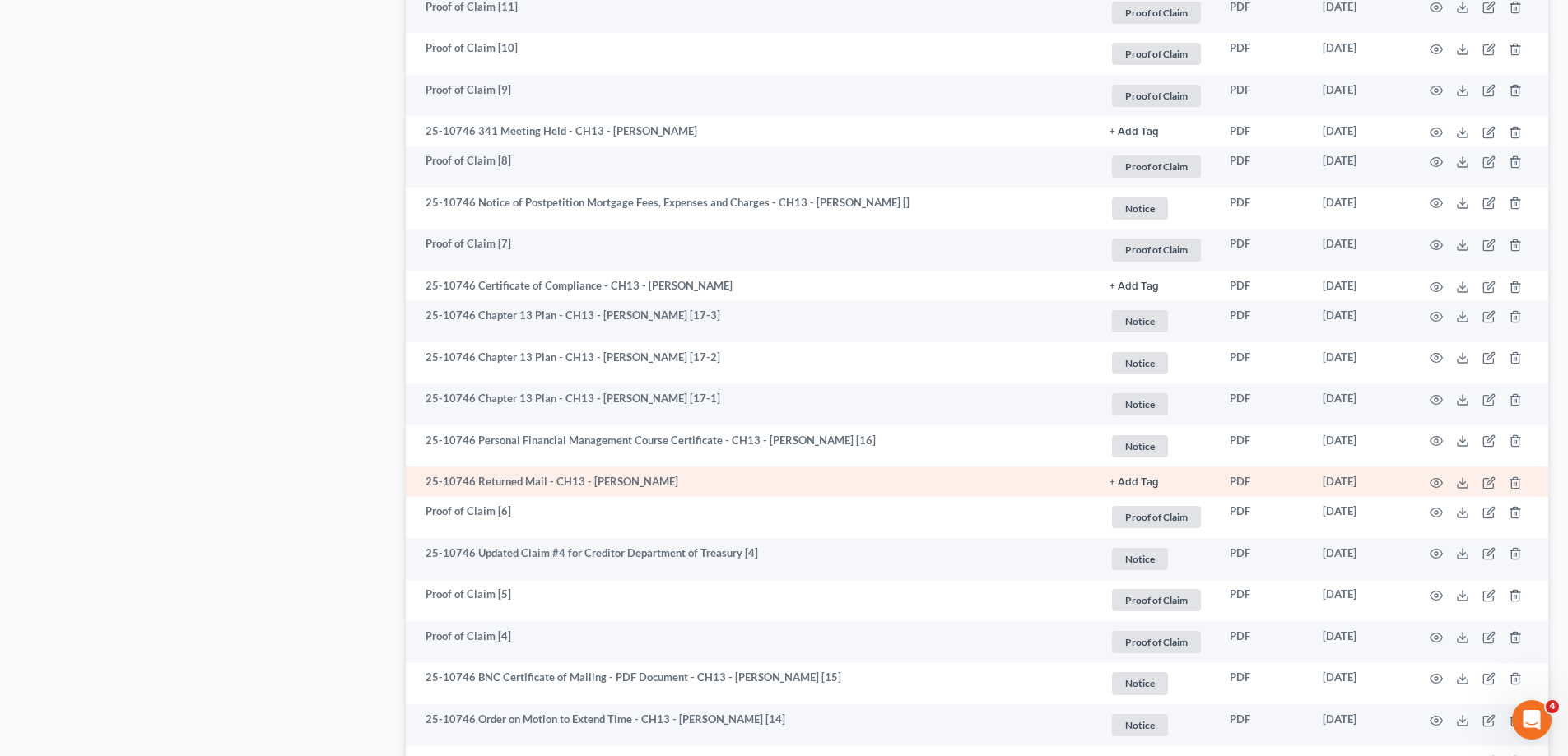
scroll to position [2058, 0]
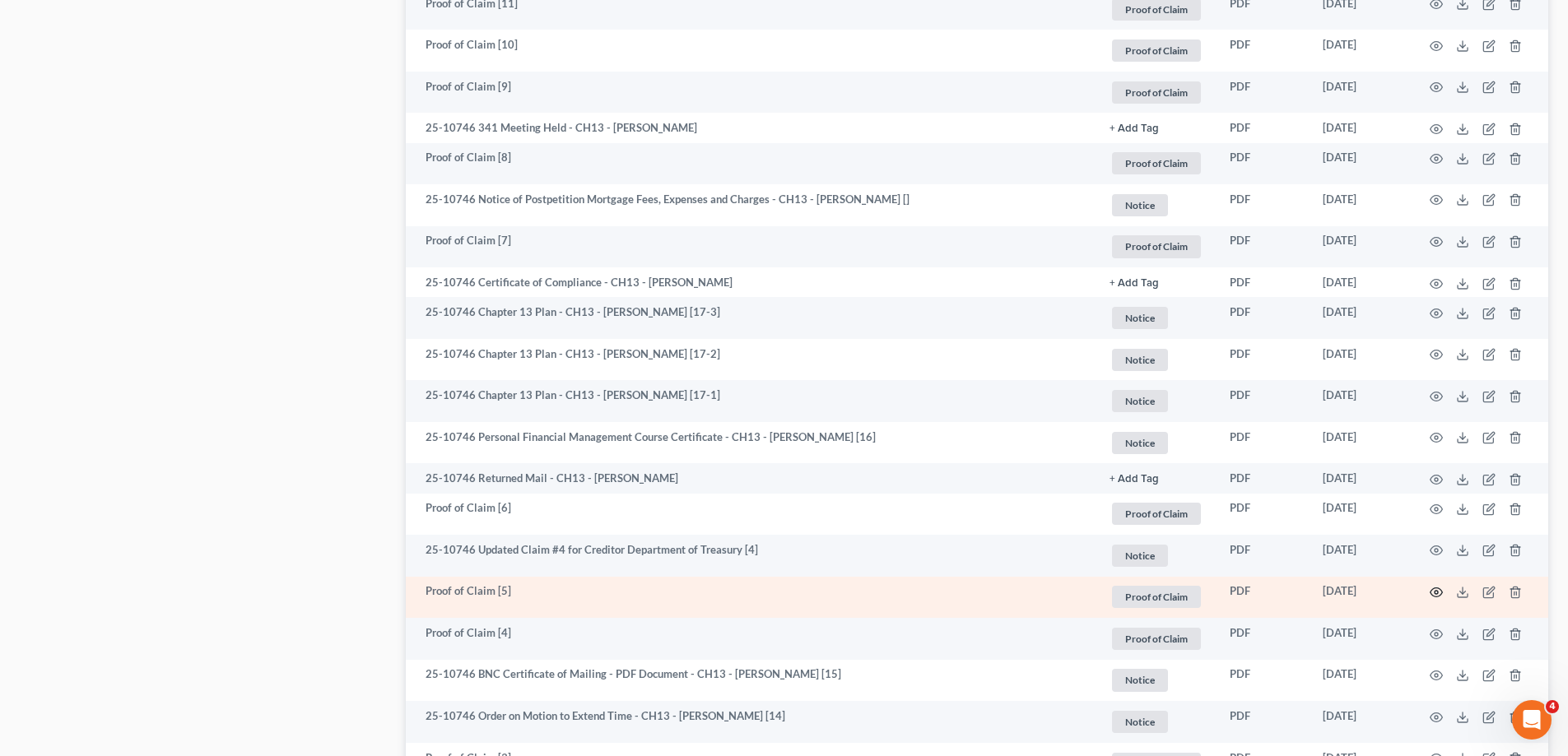
click at [1433, 591] on icon "button" at bounding box center [1436, 592] width 14 height 14
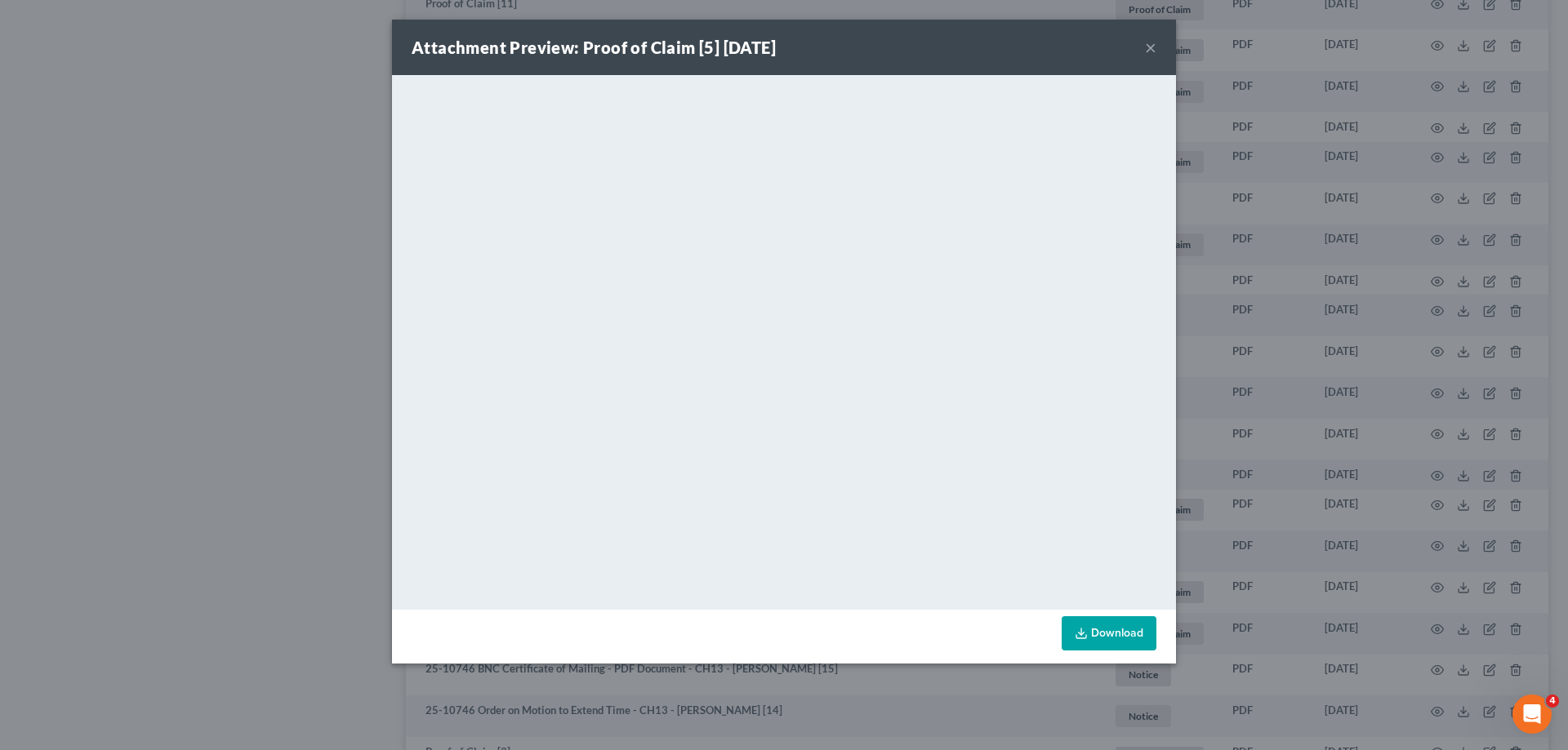
click at [1148, 47] on button "×" at bounding box center [1150, 47] width 12 height 19
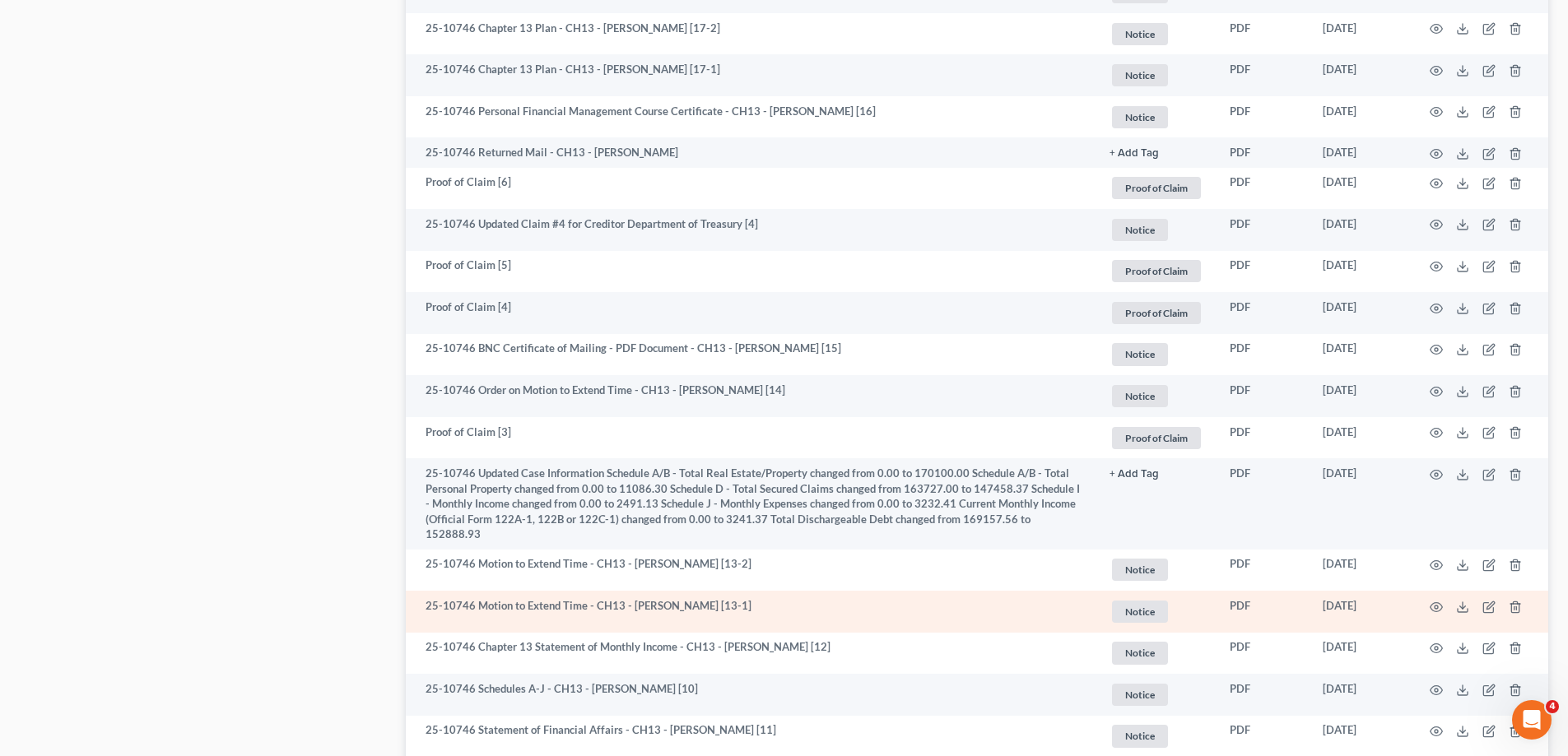
scroll to position [2387, 0]
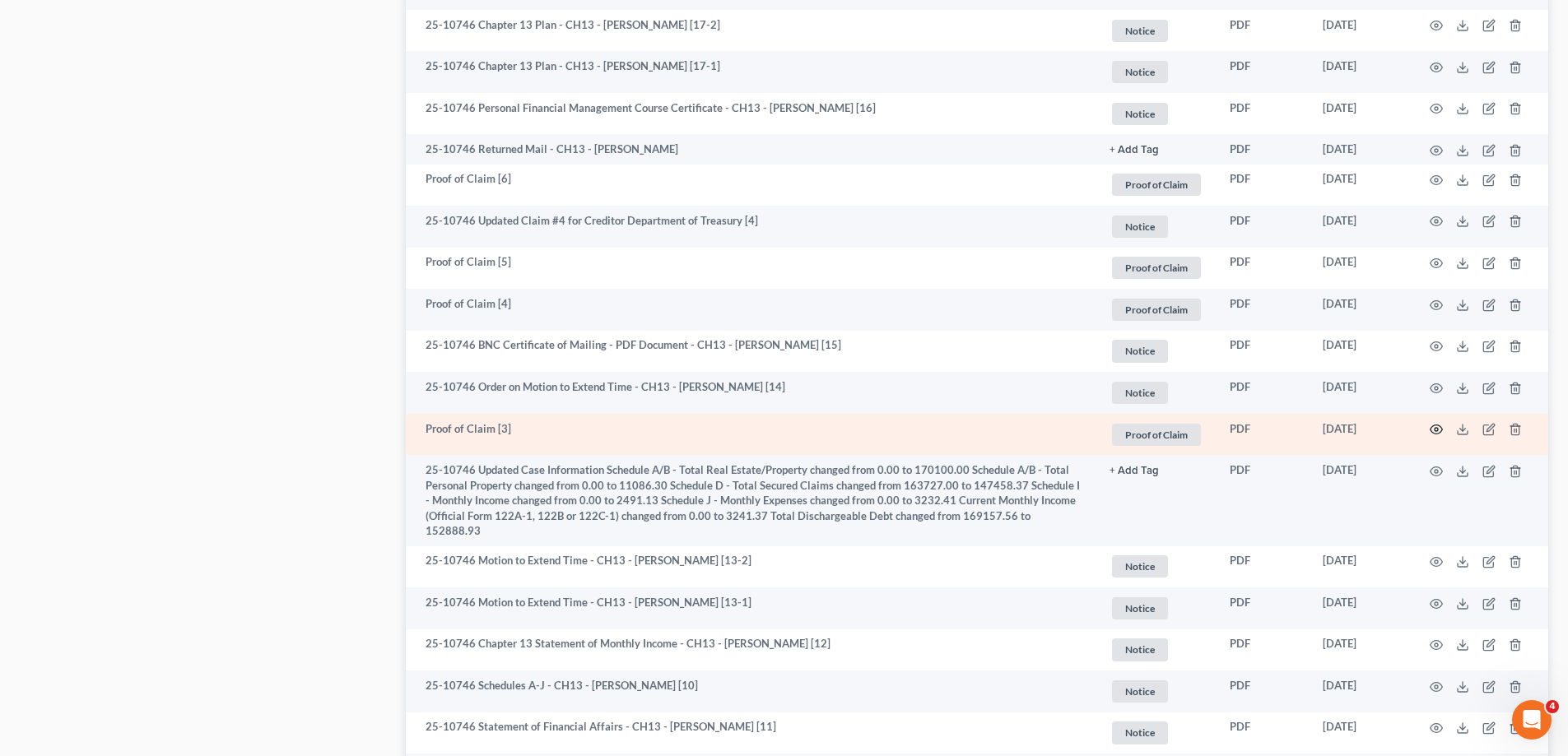
click at [1436, 426] on icon "button" at bounding box center [1436, 430] width 13 height 9
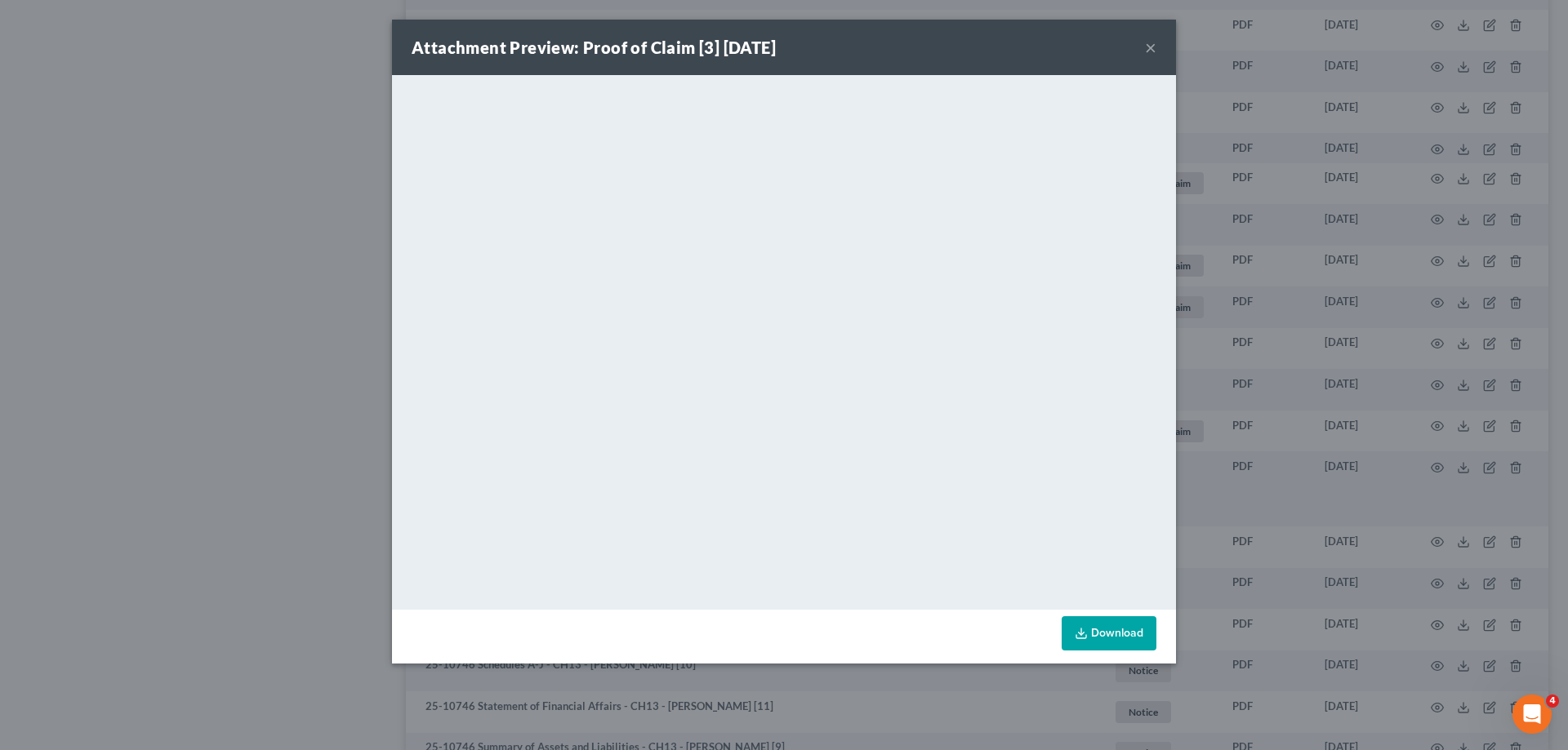
click at [1146, 50] on button "×" at bounding box center [1150, 47] width 12 height 19
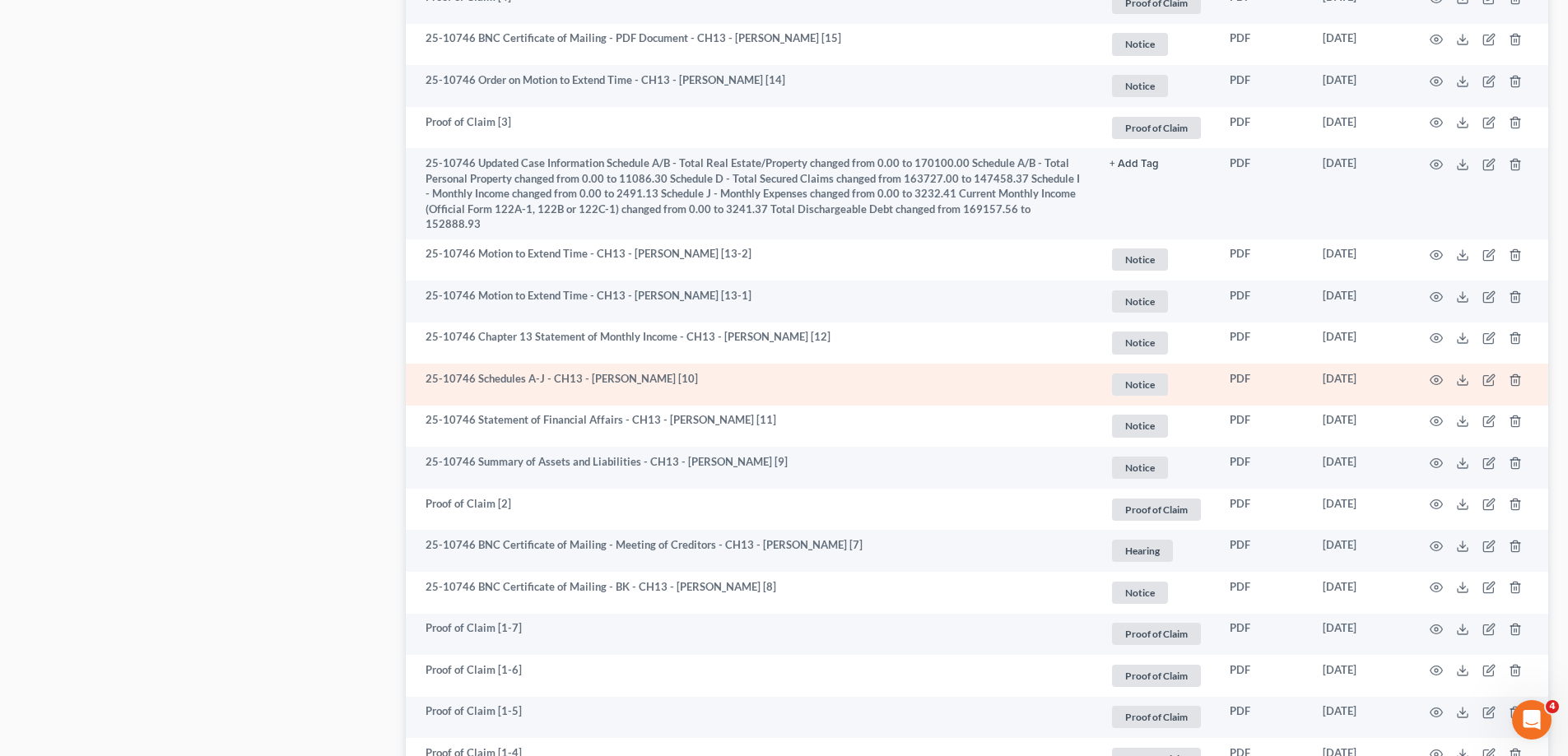
scroll to position [2798, 0]
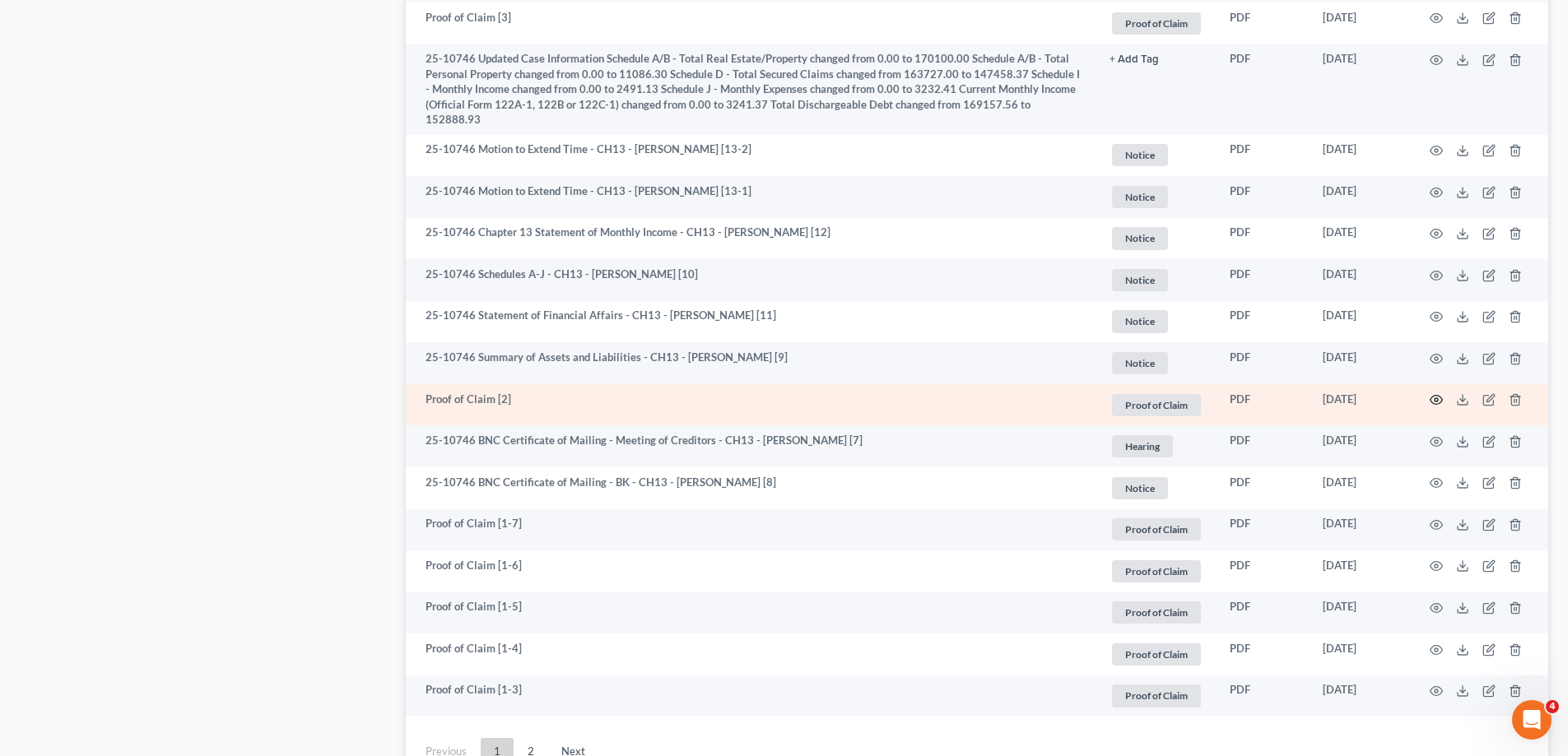
click at [1432, 396] on icon "button" at bounding box center [1436, 400] width 13 height 9
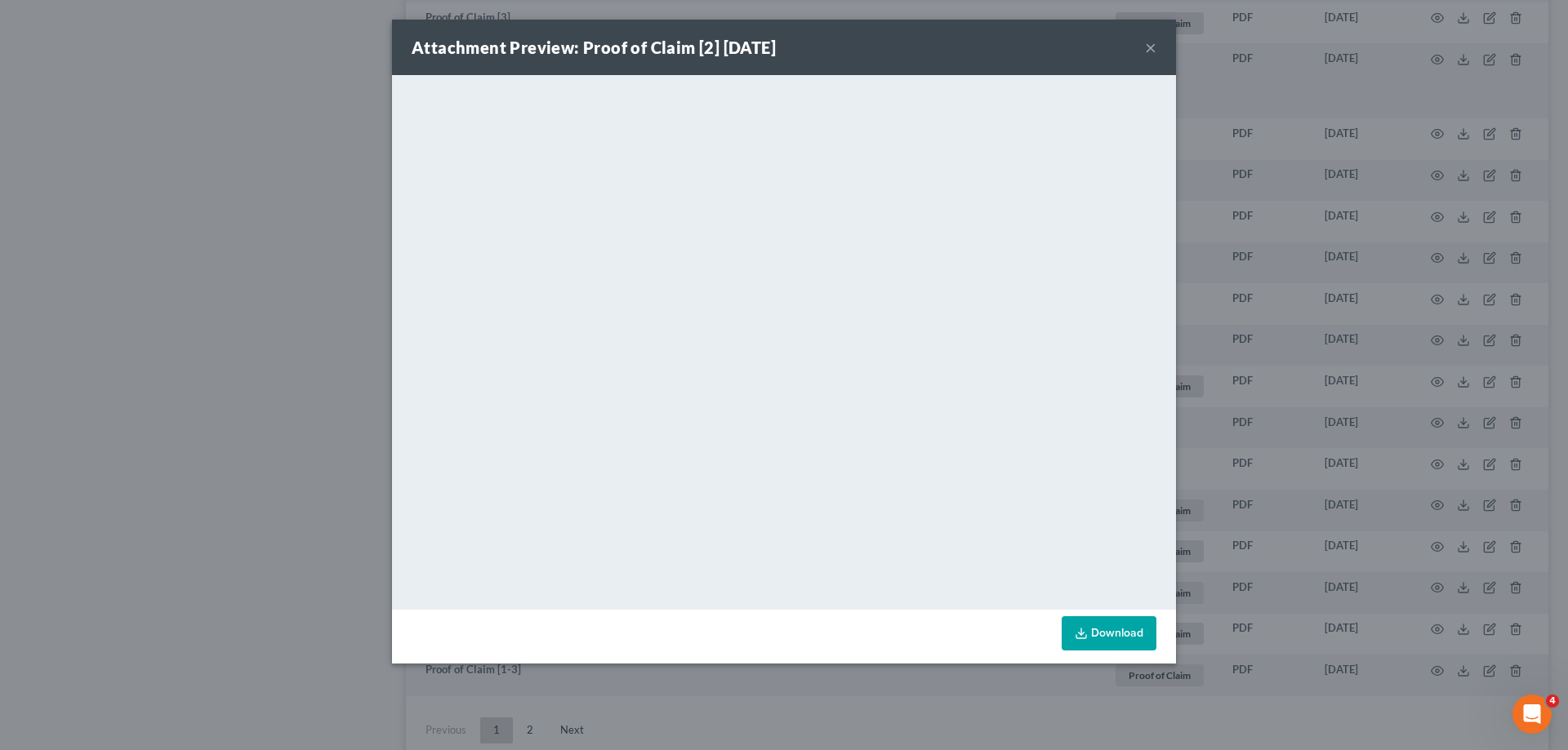
click at [1150, 48] on button "×" at bounding box center [1150, 47] width 12 height 19
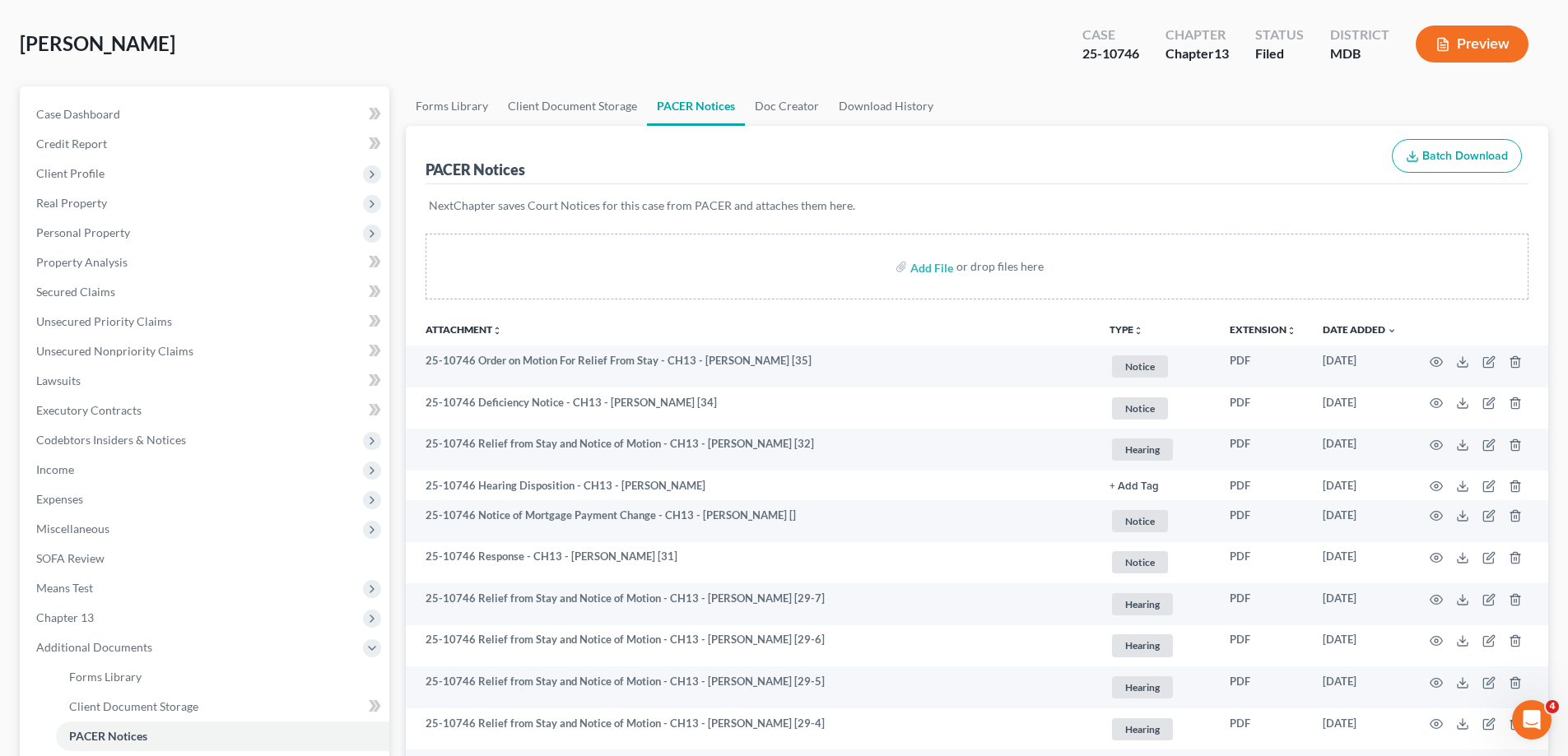
scroll to position [0, 0]
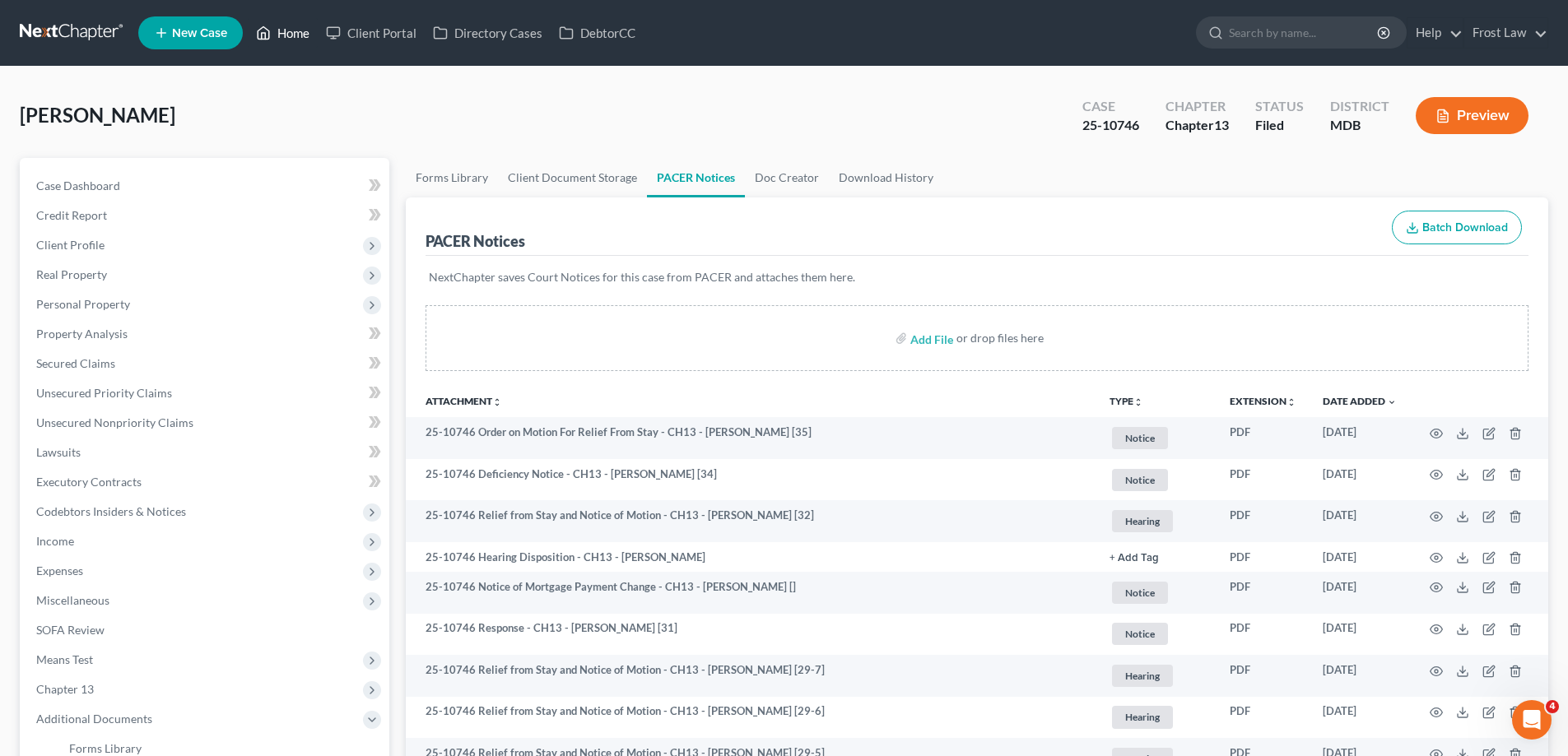
click at [298, 36] on link "Home" at bounding box center [283, 33] width 70 height 30
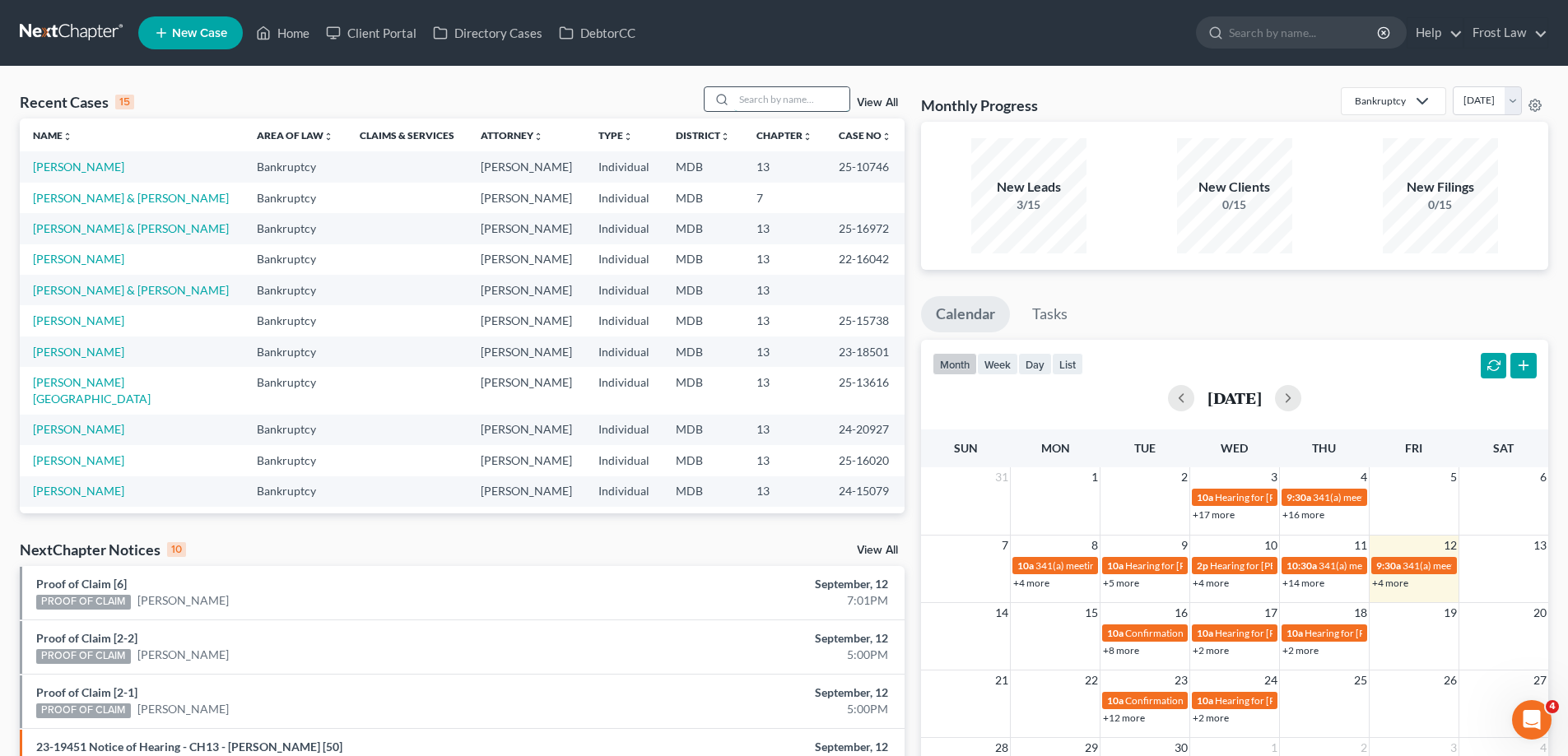
click at [753, 102] on input "search" at bounding box center [791, 99] width 115 height 24
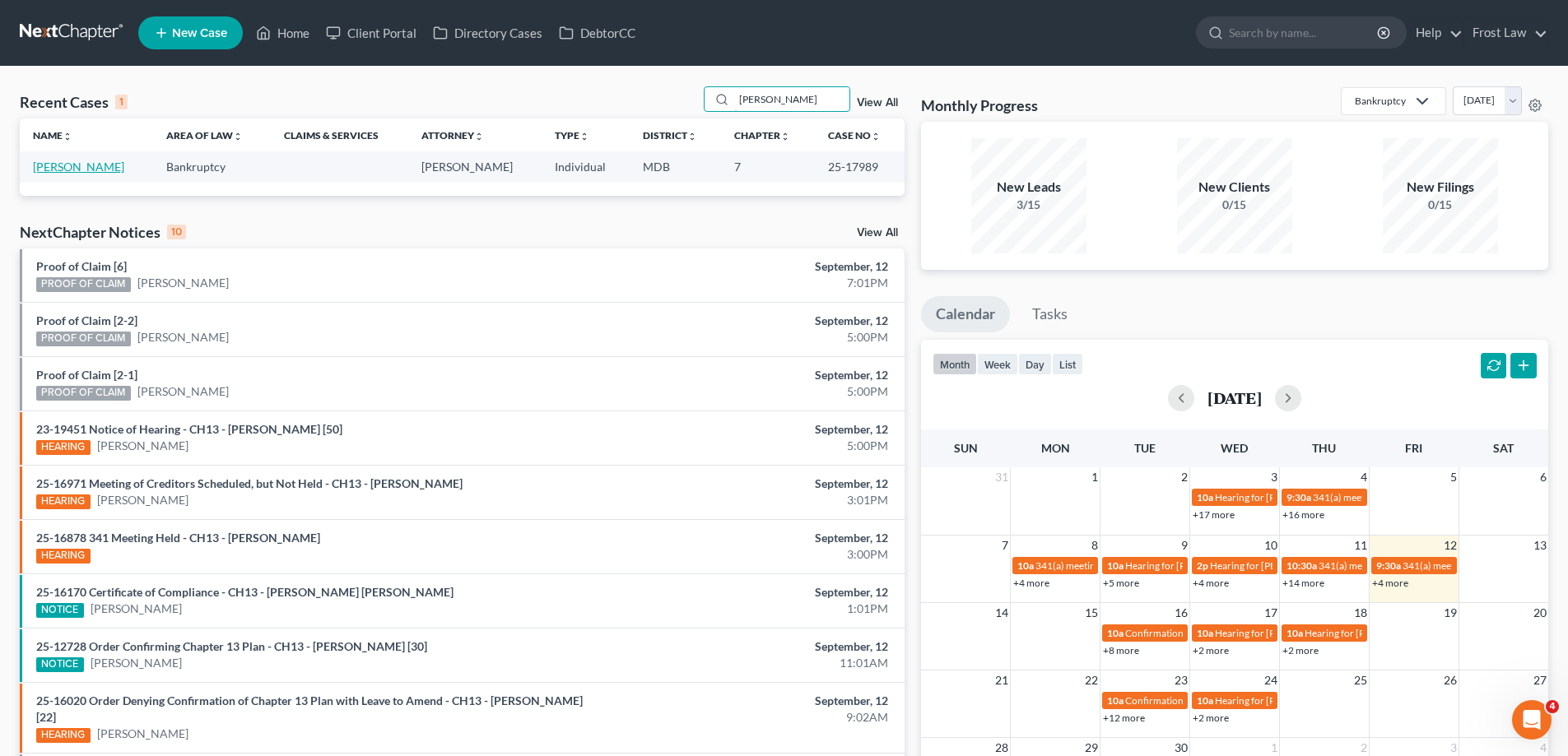
type input "[PERSON_NAME]"
click at [84, 172] on link "[PERSON_NAME]" at bounding box center [78, 166] width 91 height 14
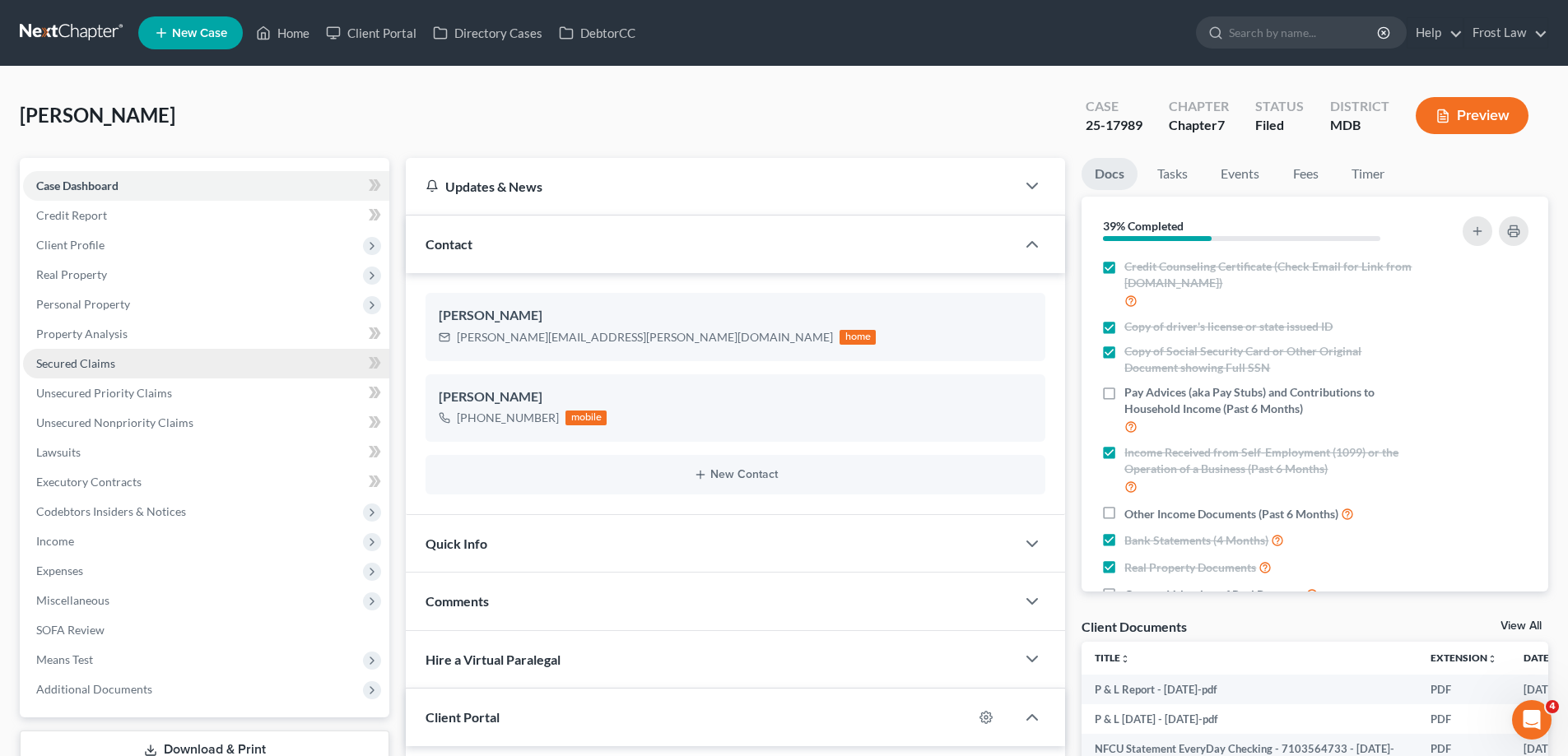
click at [147, 360] on link "Secured Claims" at bounding box center [206, 364] width 366 height 30
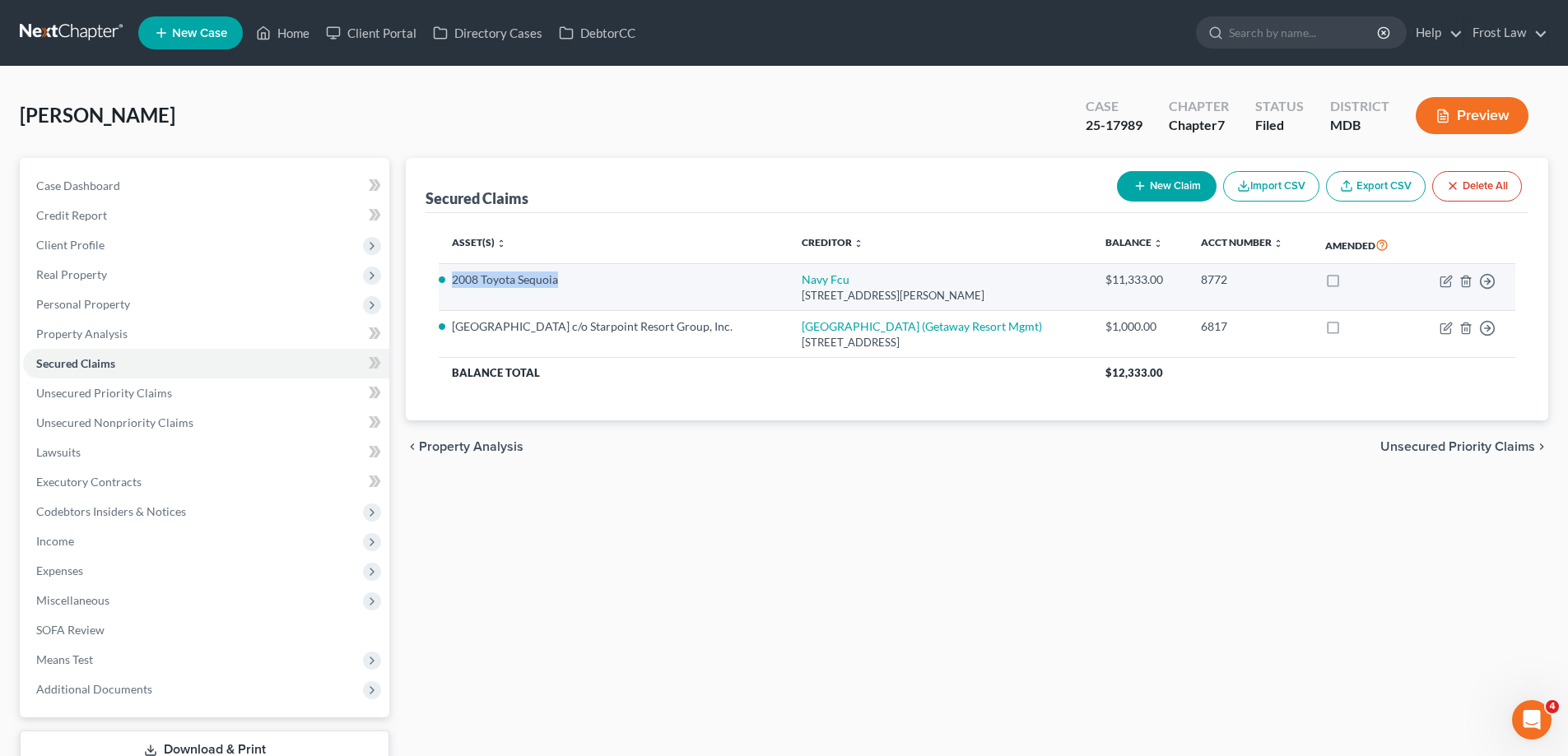
drag, startPoint x: 558, startPoint y: 278, endPoint x: 454, endPoint y: 280, distance: 104.0
click at [454, 280] on li "2008 Toyota Sequoia" at bounding box center [614, 280] width 323 height 16
copy li "2008 Toyota Sequoia"
